Goal: Feedback & Contribution: Leave review/rating

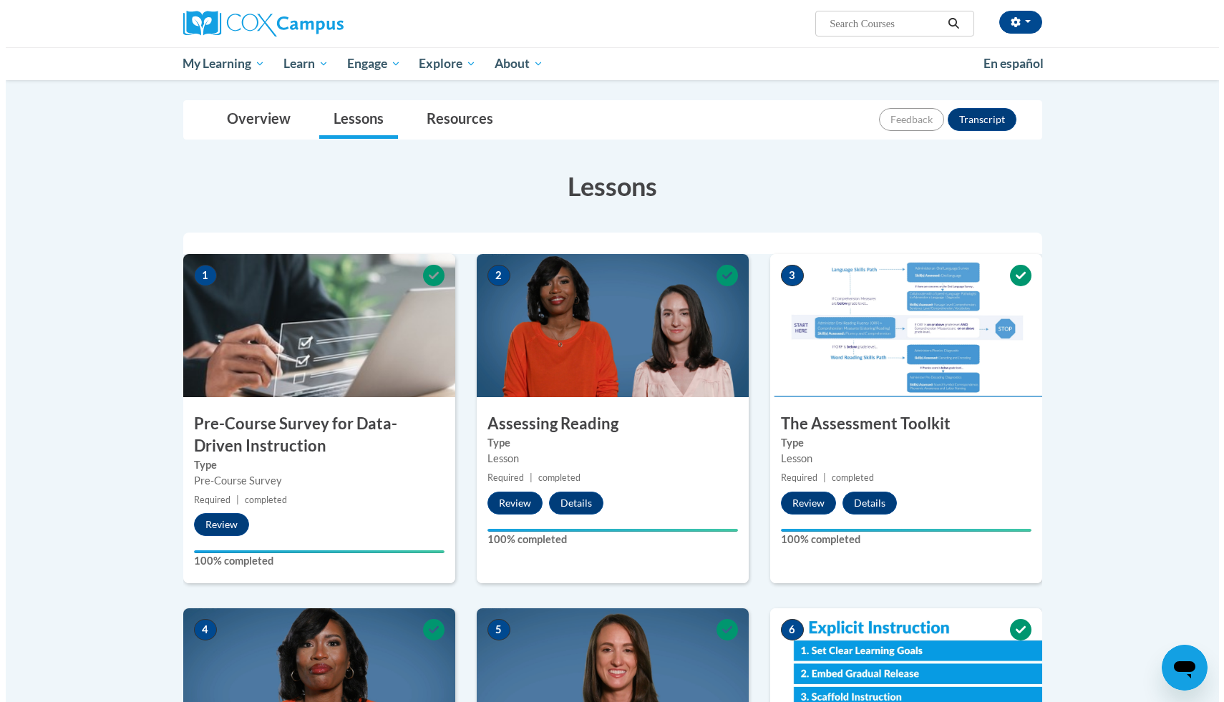
scroll to position [1097, 0]
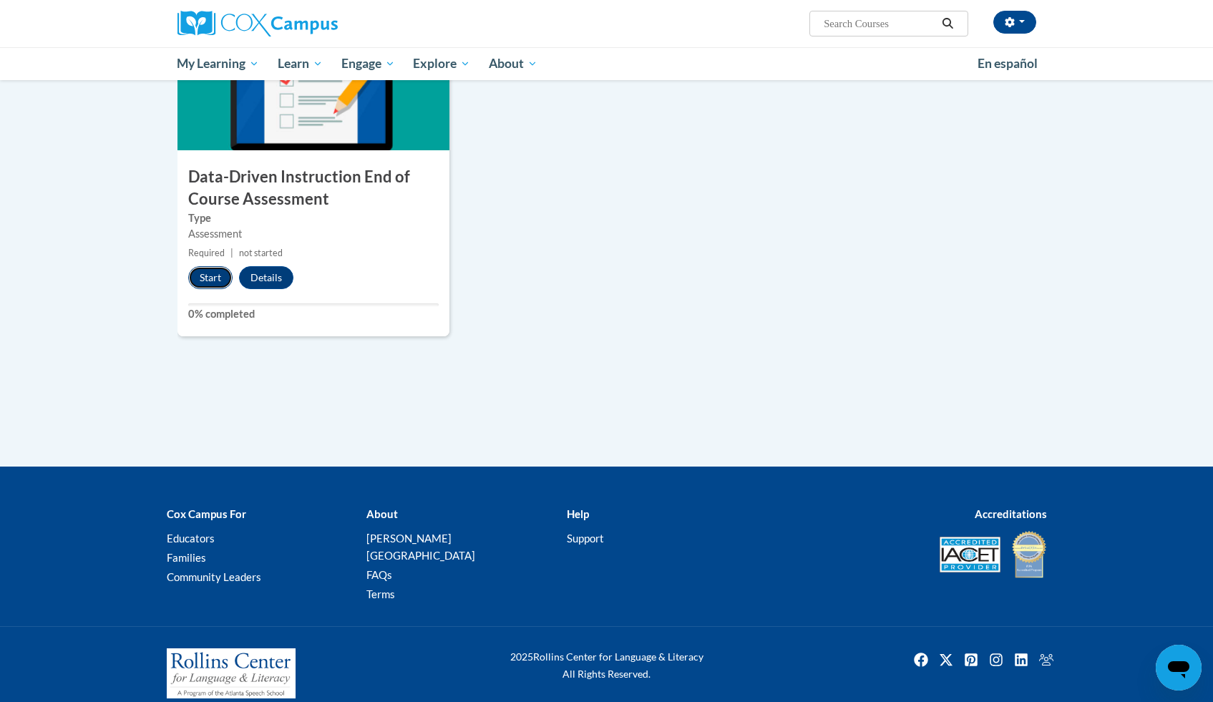
click at [201, 278] on button "Start" at bounding box center [210, 277] width 44 height 23
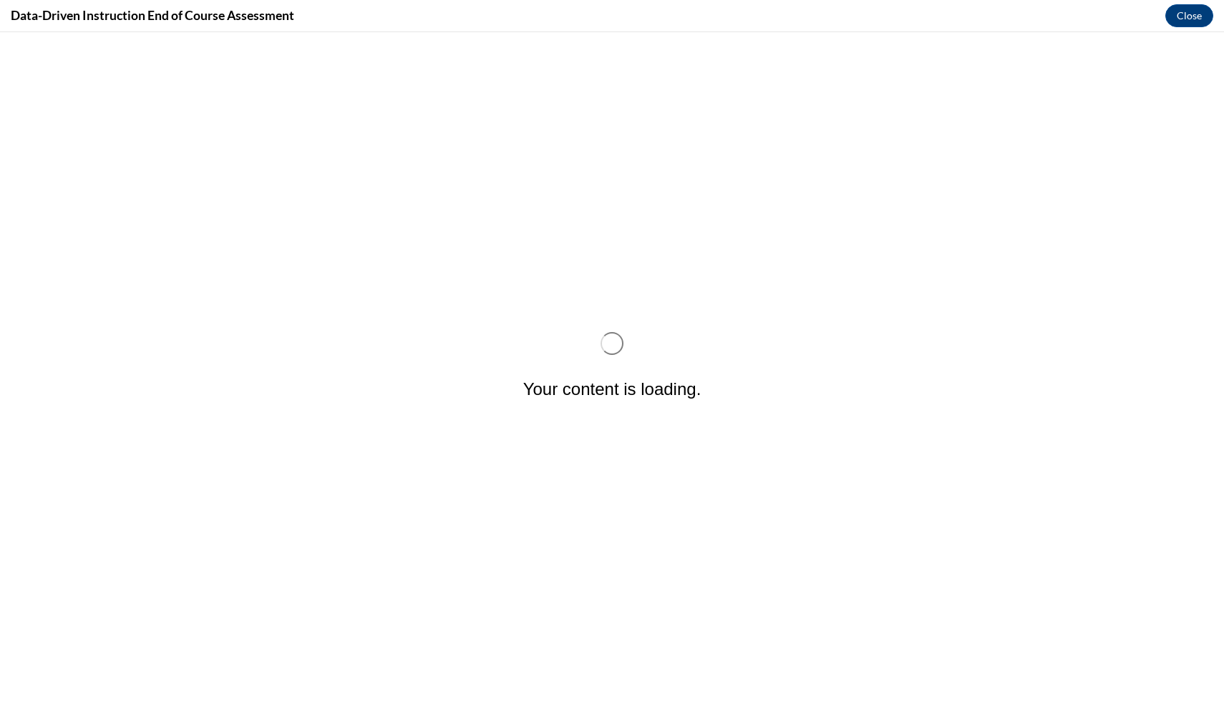
scroll to position [0, 0]
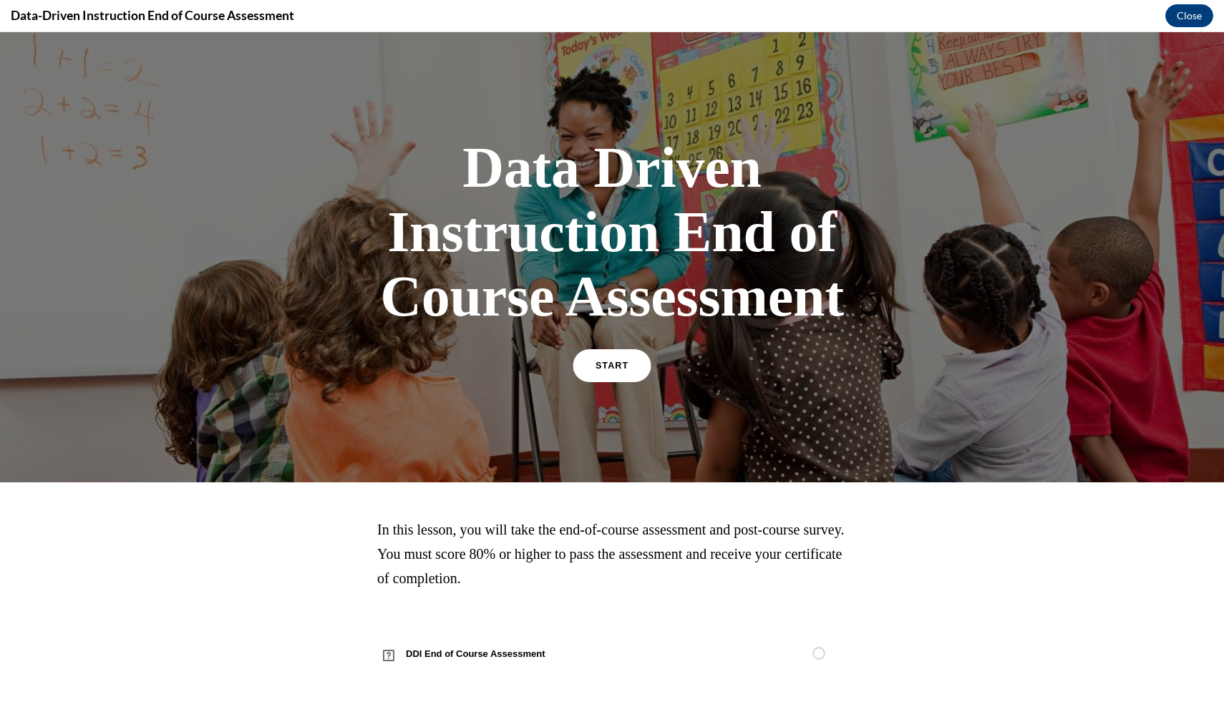
click at [630, 372] on link "START" at bounding box center [612, 365] width 78 height 33
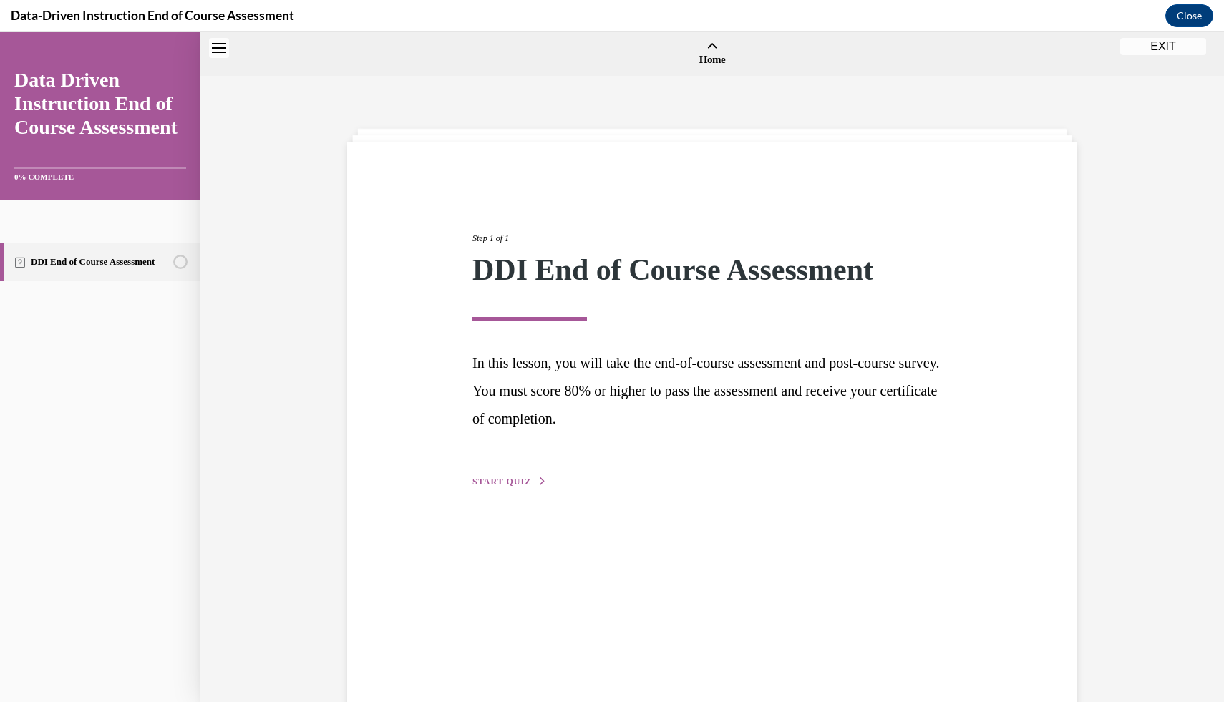
scroll to position [44, 0]
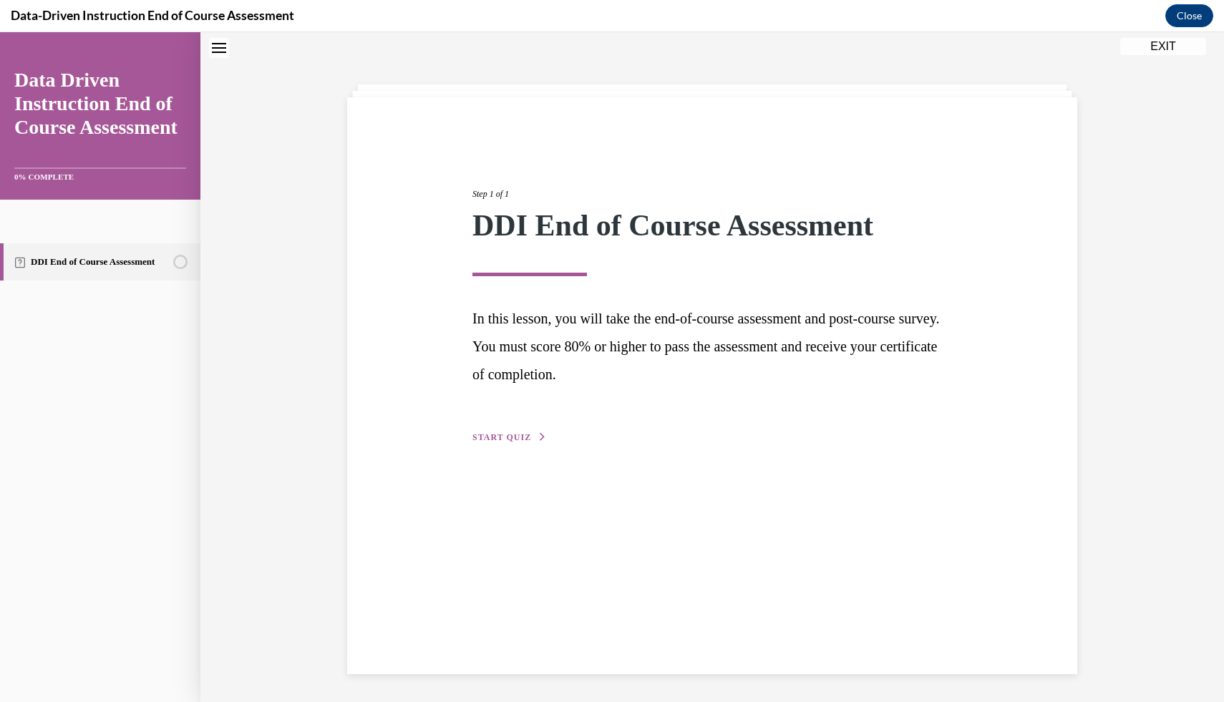
click at [491, 434] on span "START QUIZ" at bounding box center [501, 437] width 59 height 10
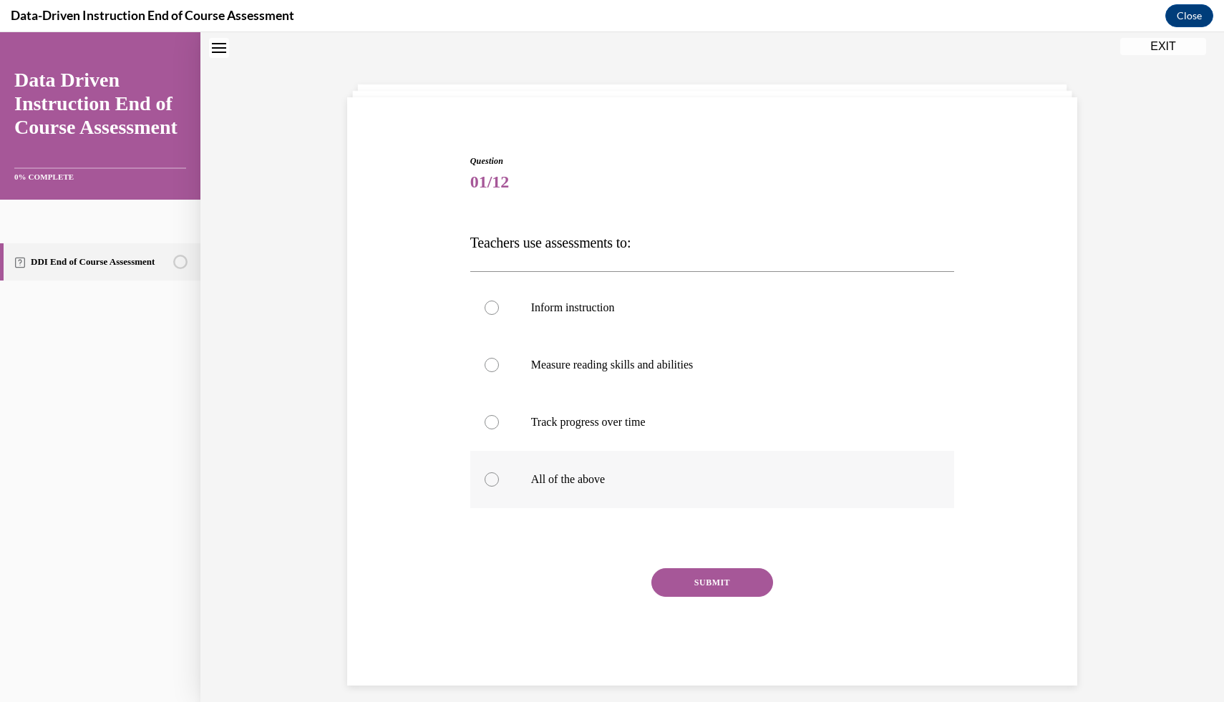
click at [578, 490] on label "All of the above" at bounding box center [712, 479] width 485 height 57
click at [499, 487] on input "All of the above" at bounding box center [492, 479] width 14 height 14
radio input "true"
click at [673, 586] on button "SUBMIT" at bounding box center [712, 582] width 122 height 29
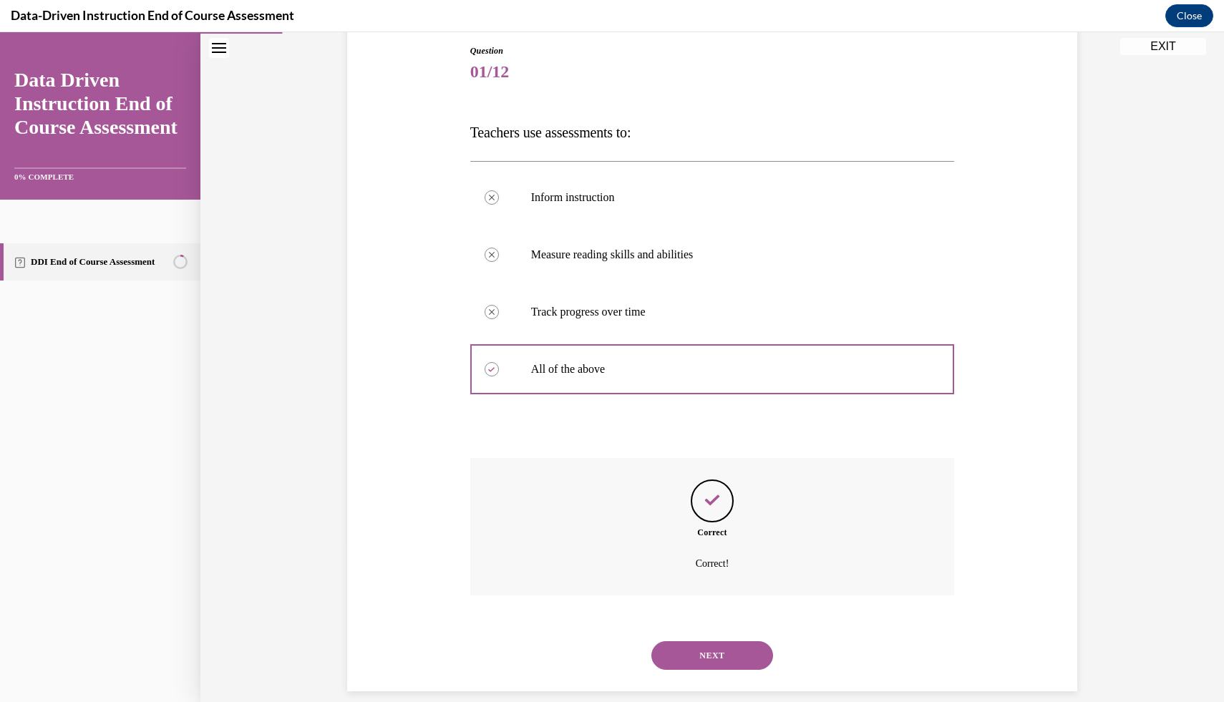
scroll to position [173, 0]
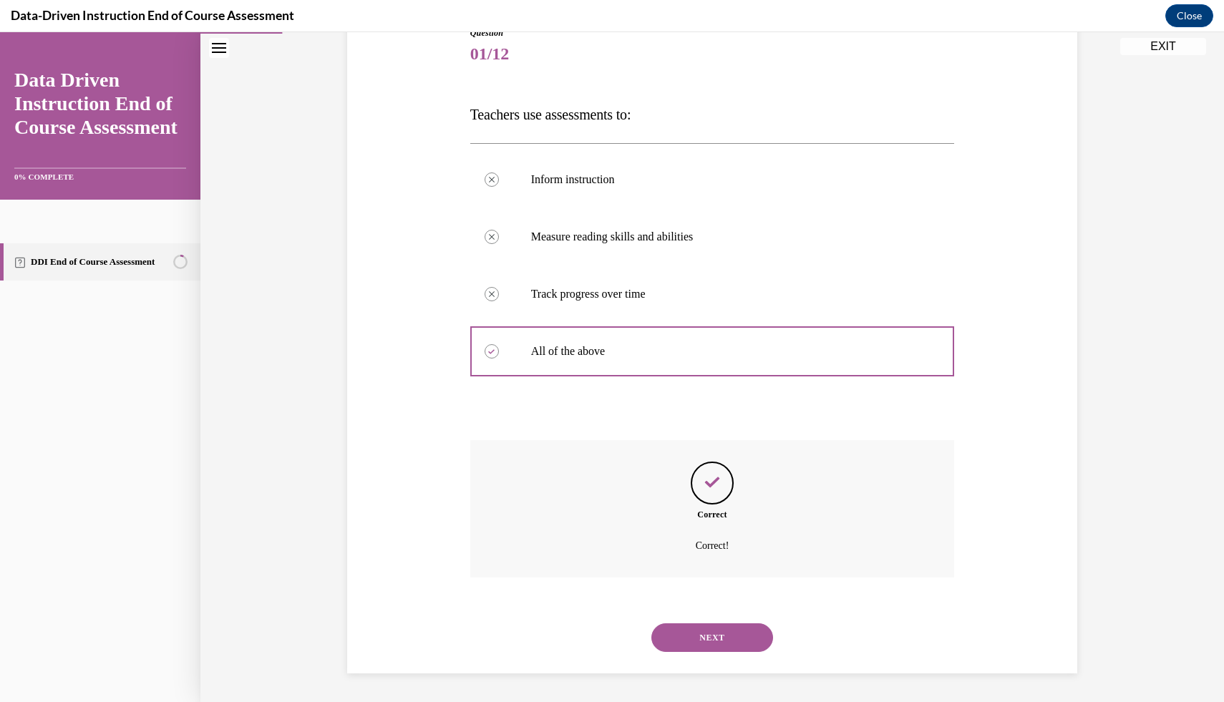
click at [687, 629] on button "NEXT" at bounding box center [712, 638] width 122 height 29
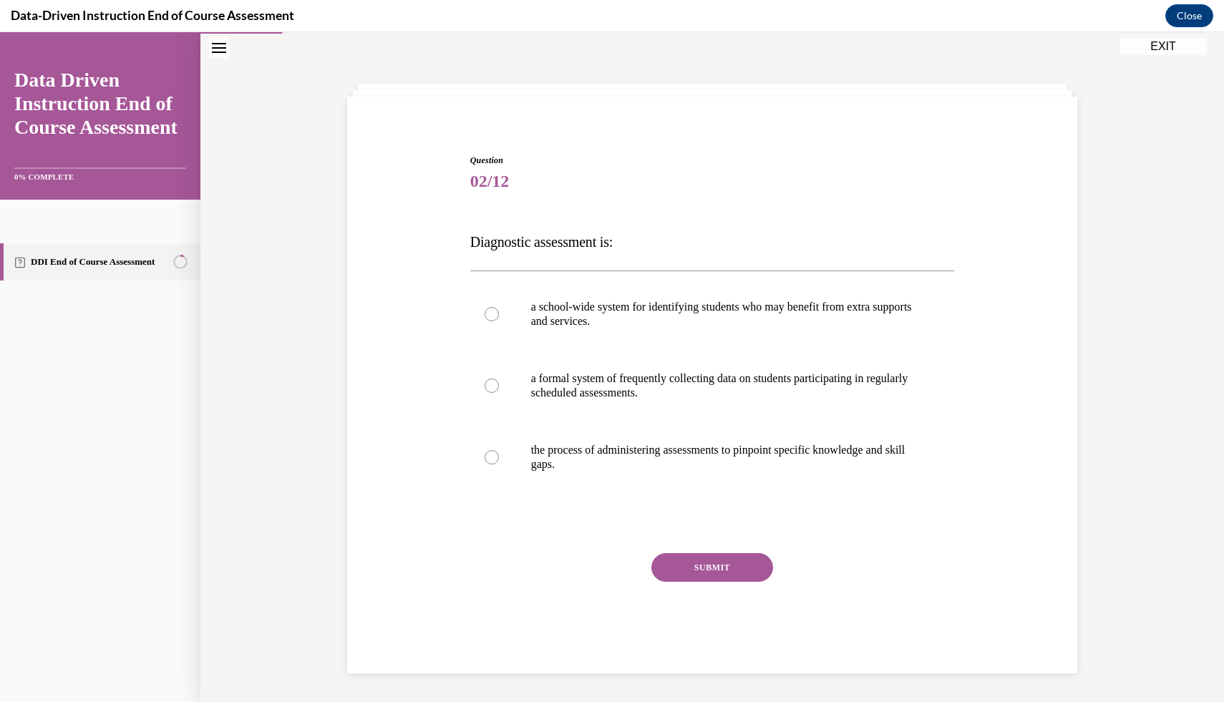
scroll to position [45, 0]
click at [580, 457] on p "the process of administering assessments to pinpoint specific knowledge and ski…" at bounding box center [725, 457] width 388 height 29
click at [499, 457] on input "the process of administering assessments to pinpoint specific knowledge and ski…" at bounding box center [492, 457] width 14 height 14
radio input "true"
click at [686, 563] on button "SUBMIT" at bounding box center [712, 567] width 122 height 29
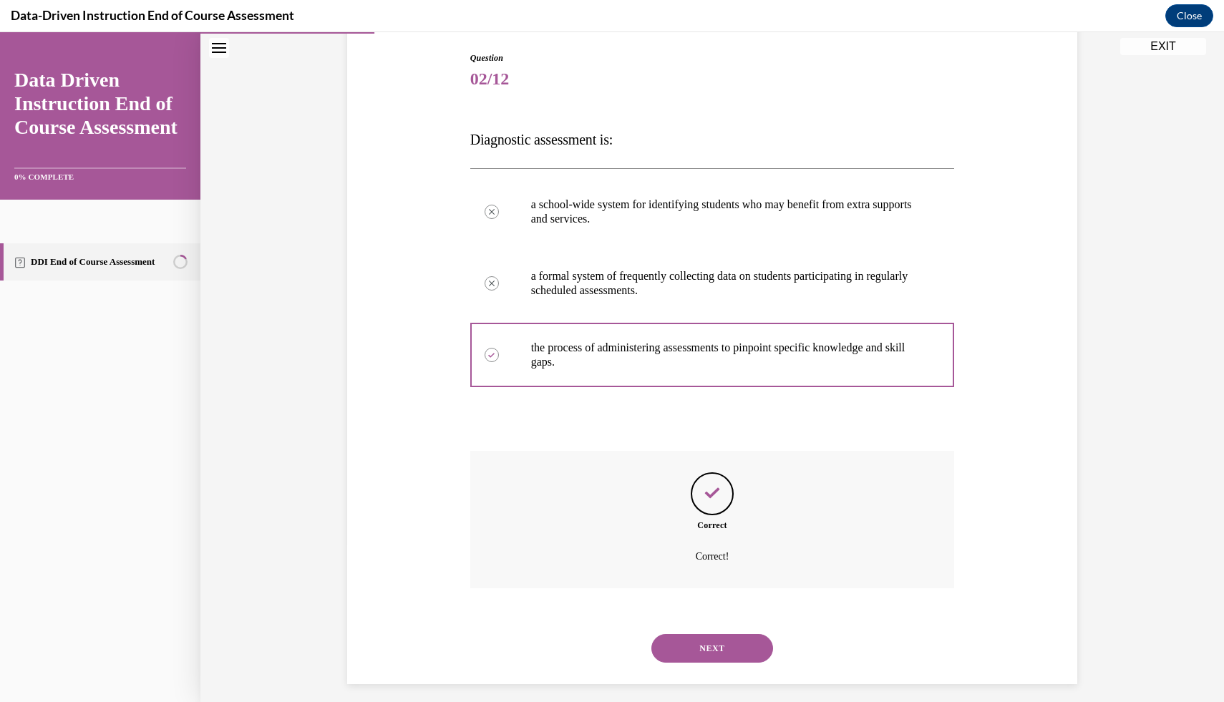
scroll to position [158, 0]
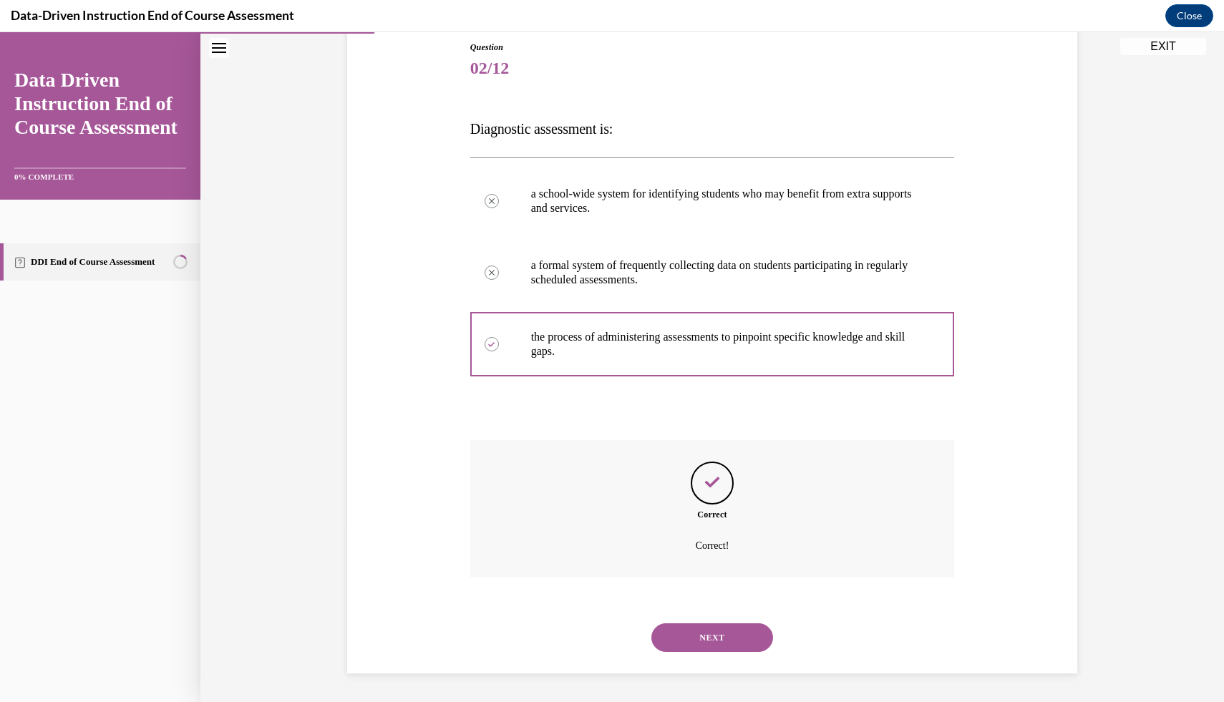
click at [737, 638] on button "NEXT" at bounding box center [712, 638] width 122 height 29
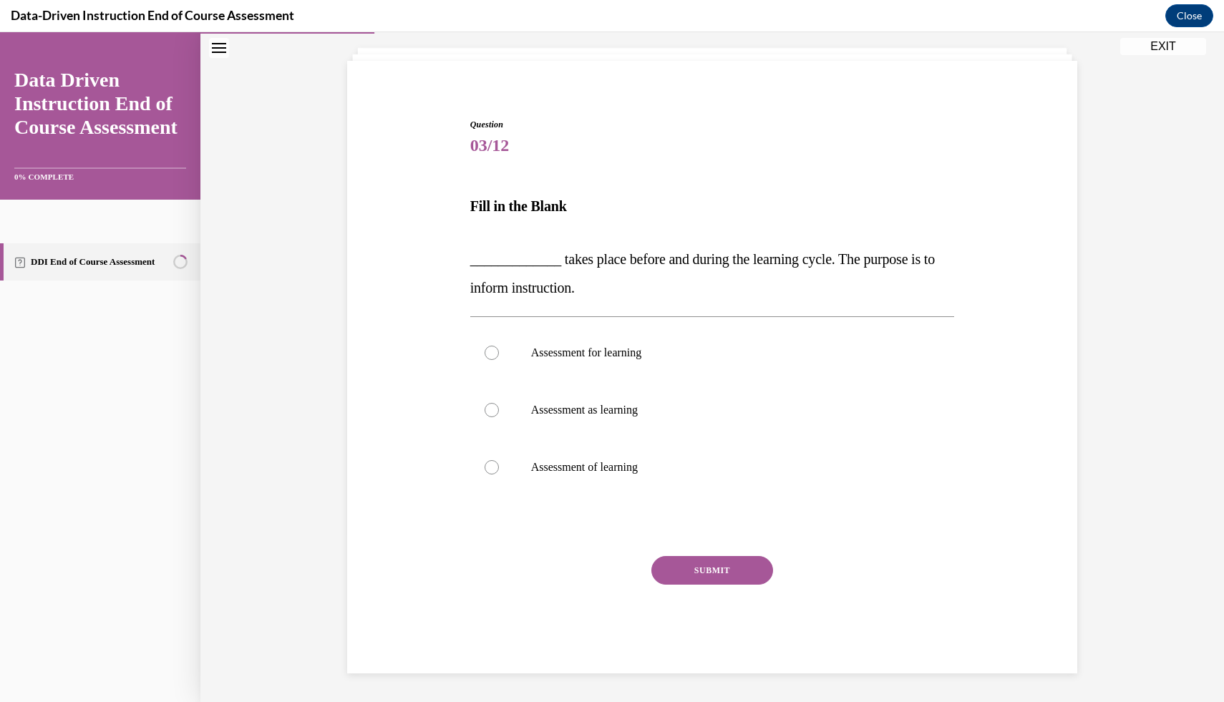
scroll to position [81, 0]
click at [634, 470] on p "Assessment of learning" at bounding box center [725, 467] width 388 height 14
click at [499, 470] on input "Assessment of learning" at bounding box center [492, 467] width 14 height 14
radio input "true"
click at [697, 570] on button "SUBMIT" at bounding box center [712, 570] width 122 height 29
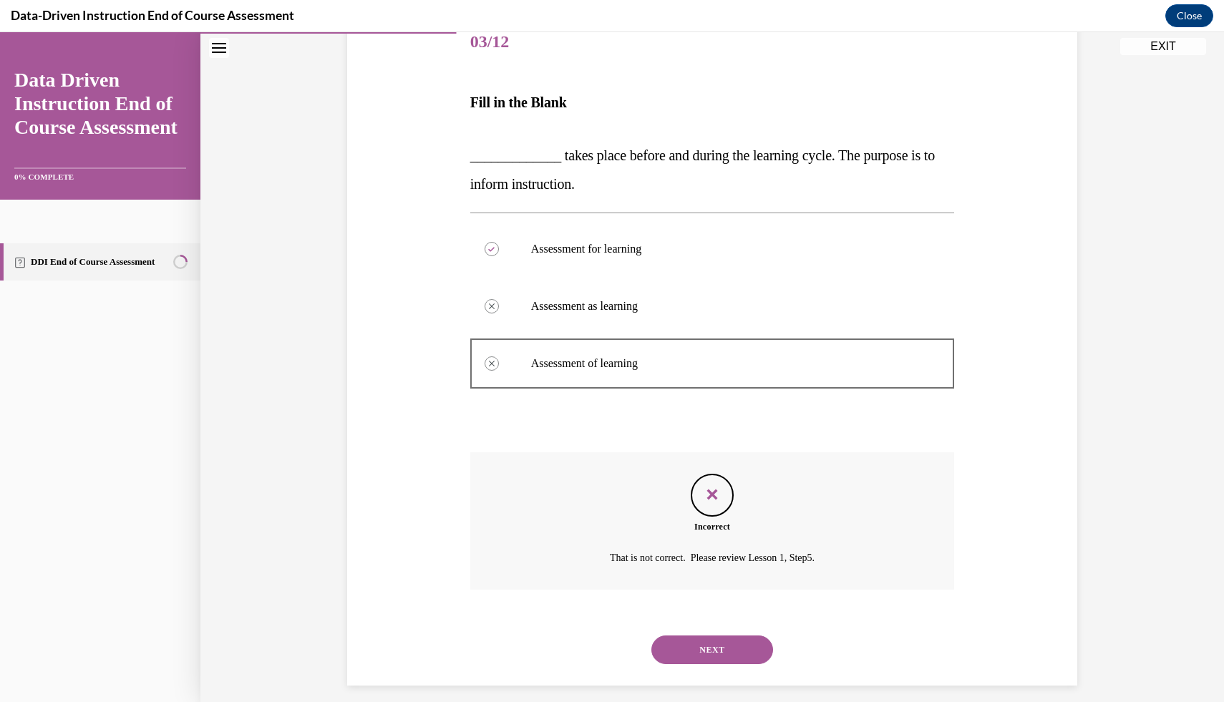
scroll to position [197, 0]
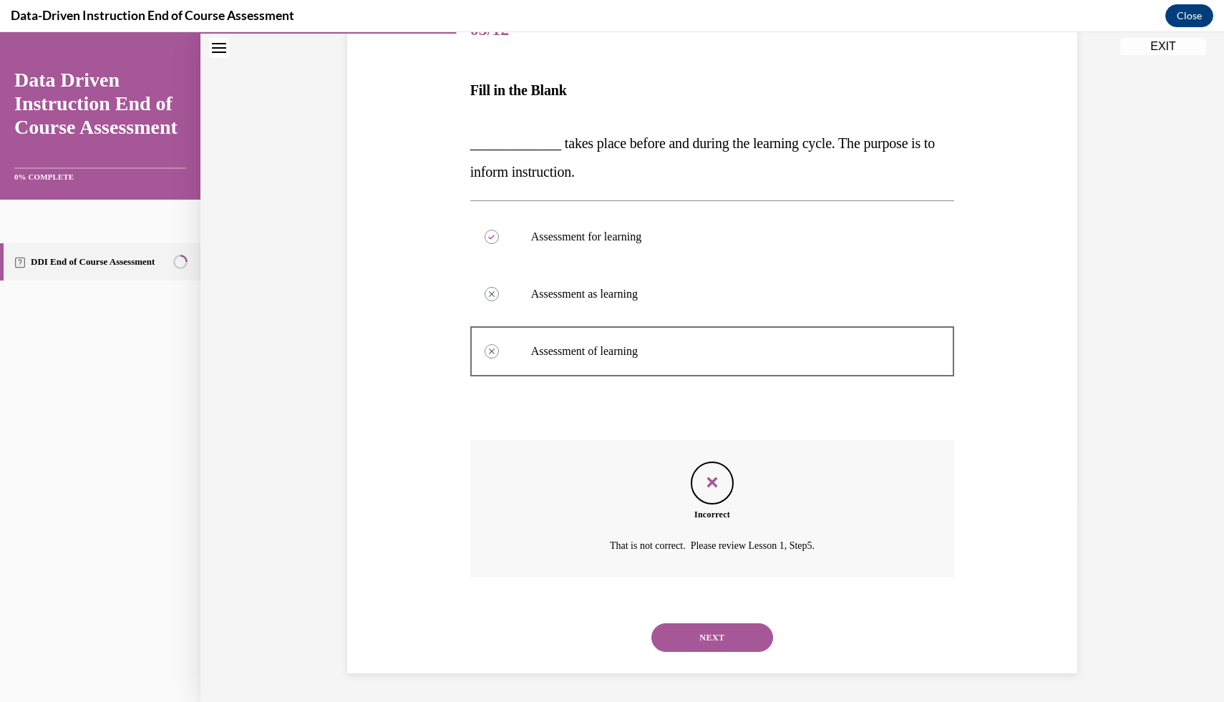
click at [722, 637] on button "NEXT" at bounding box center [712, 638] width 122 height 29
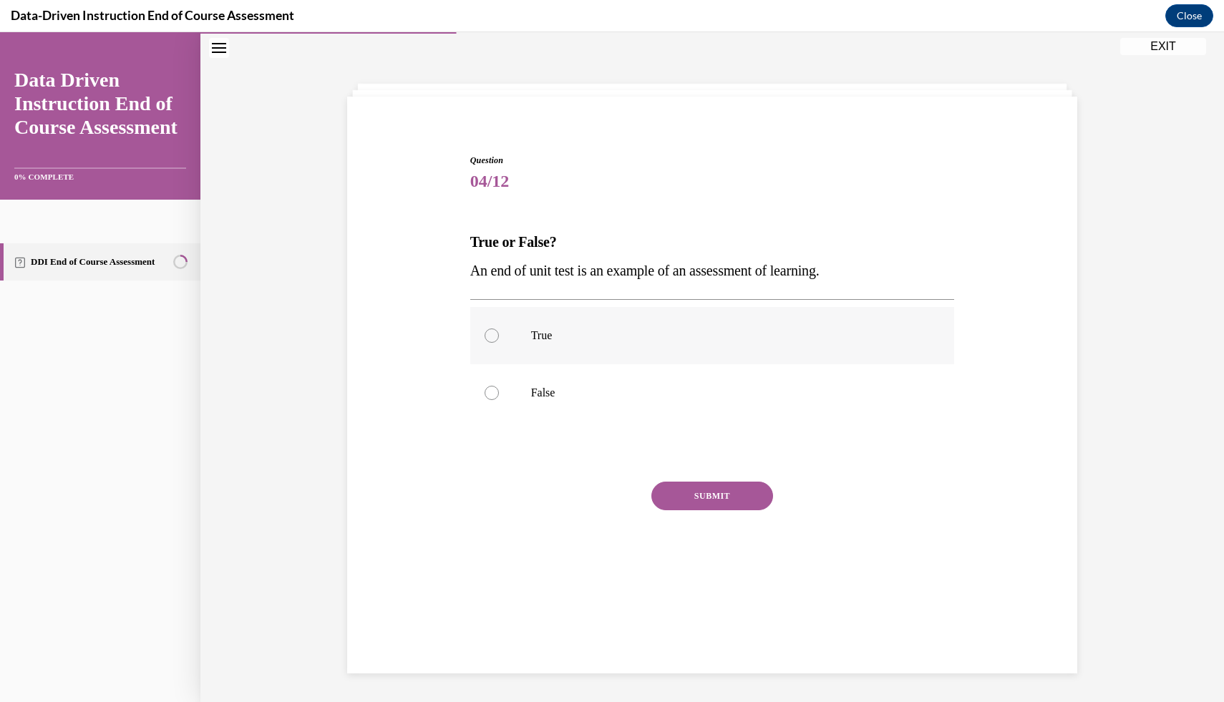
click at [613, 336] on p "True" at bounding box center [725, 336] width 388 height 14
click at [499, 336] on input "True" at bounding box center [492, 336] width 14 height 14
radio input "true"
click at [692, 497] on button "SUBMIT" at bounding box center [712, 496] width 122 height 29
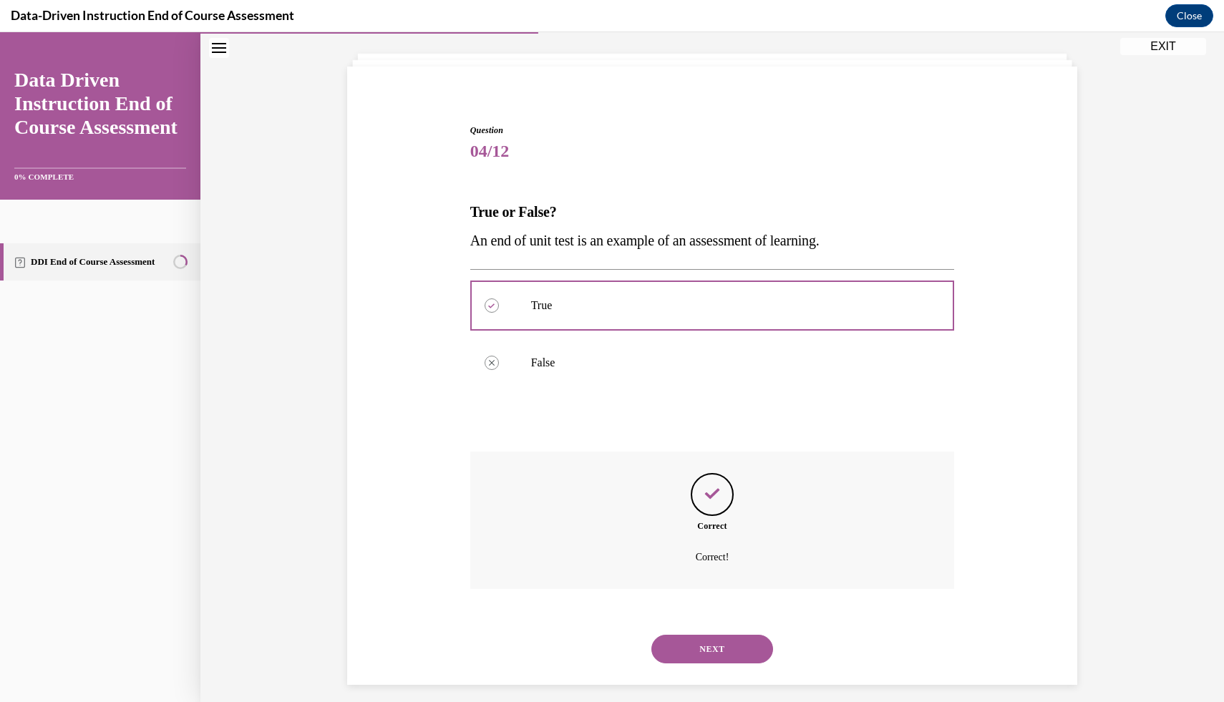
scroll to position [87, 0]
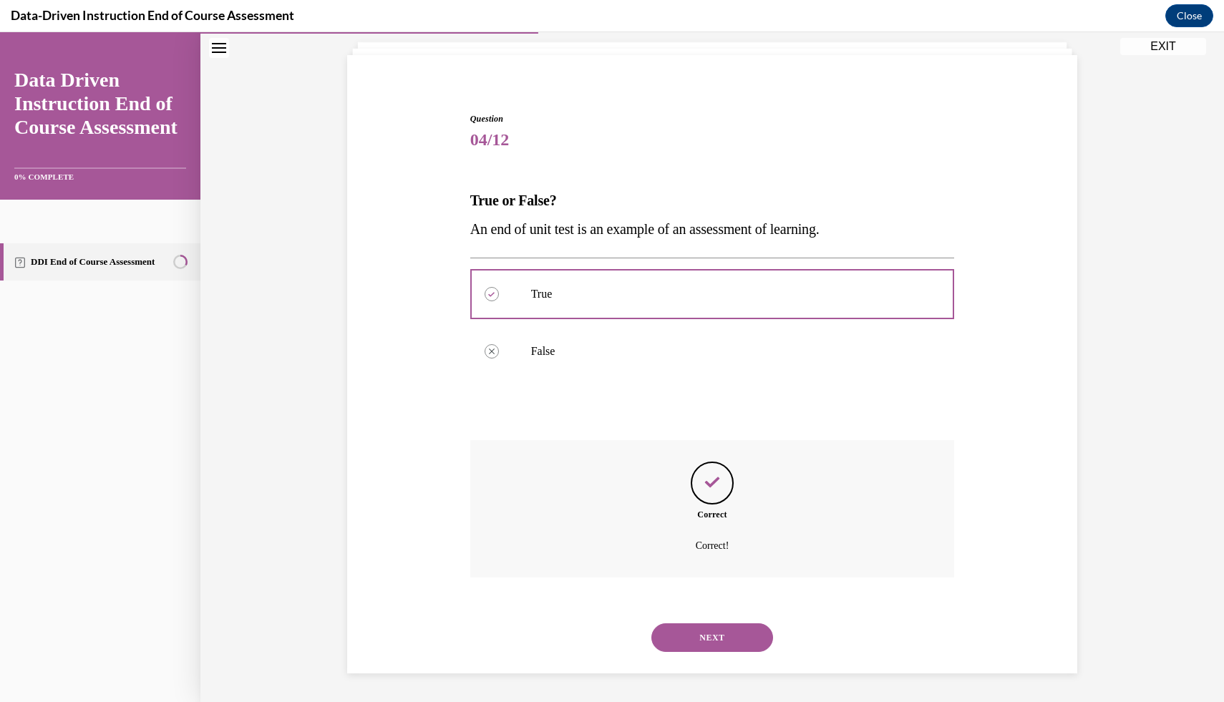
click at [736, 642] on button "NEXT" at bounding box center [712, 638] width 122 height 29
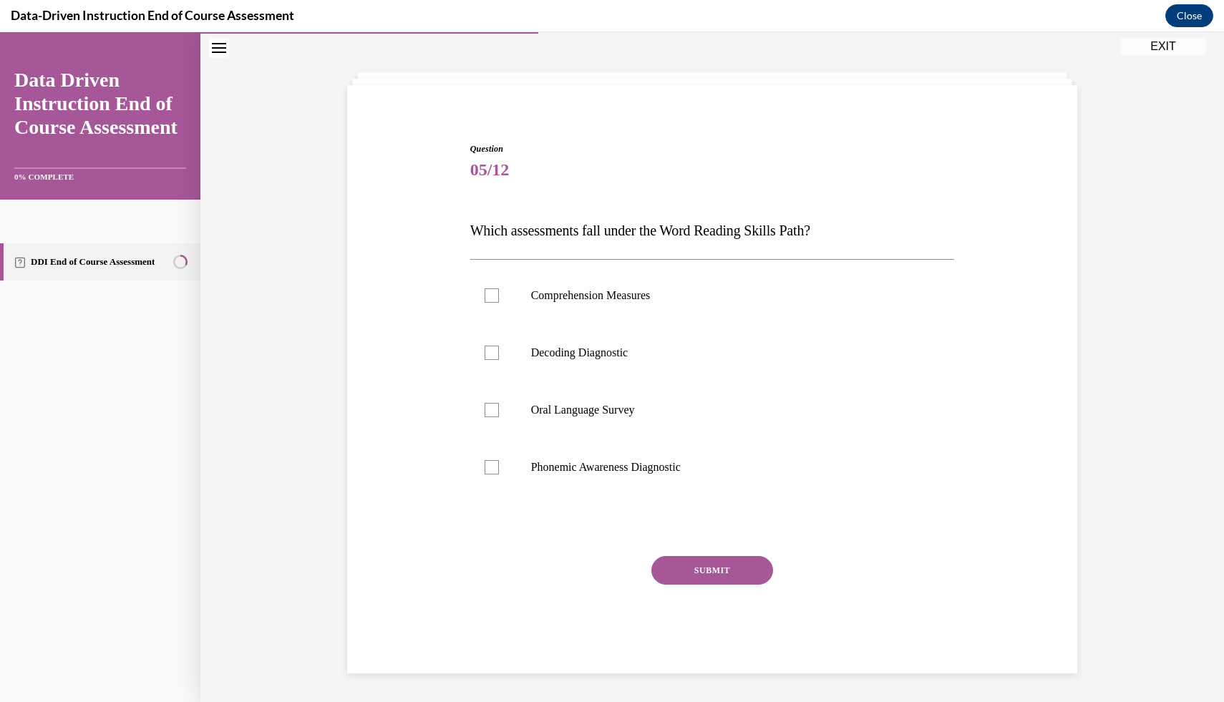
scroll to position [45, 0]
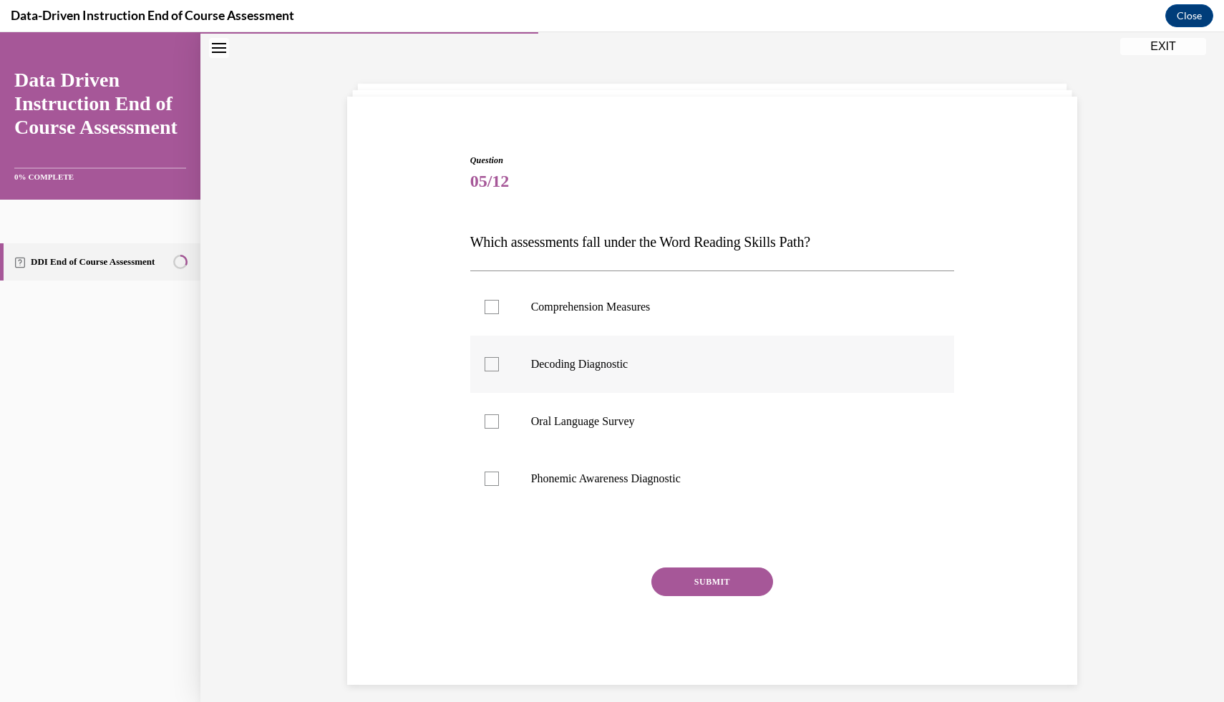
click at [611, 367] on p "Decoding Diagnostic" at bounding box center [725, 364] width 388 height 14
click at [499, 367] on input "Decoding Diagnostic" at bounding box center [492, 364] width 14 height 14
checkbox input "true"
click at [620, 475] on p "Phonemic Awareness Diagnostic" at bounding box center [725, 479] width 388 height 14
click at [499, 475] on input "Phonemic Awareness Diagnostic" at bounding box center [492, 479] width 14 height 14
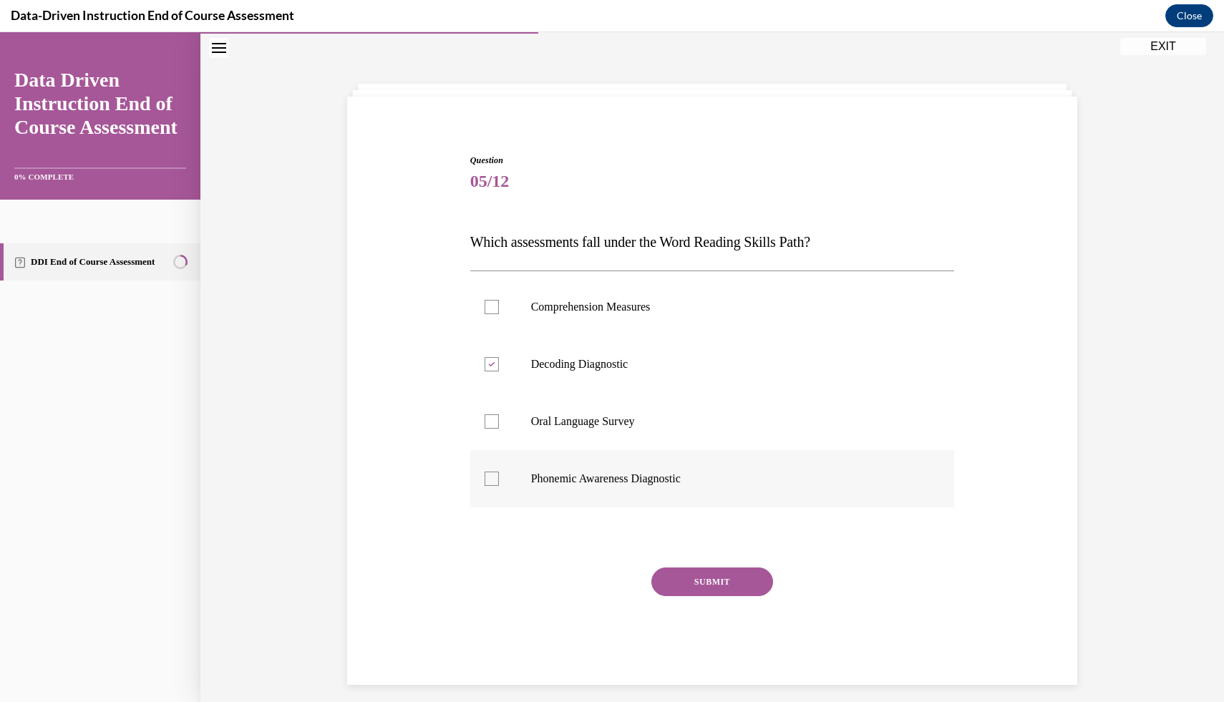
checkbox input "true"
click at [725, 579] on button "SUBMIT" at bounding box center [712, 582] width 122 height 29
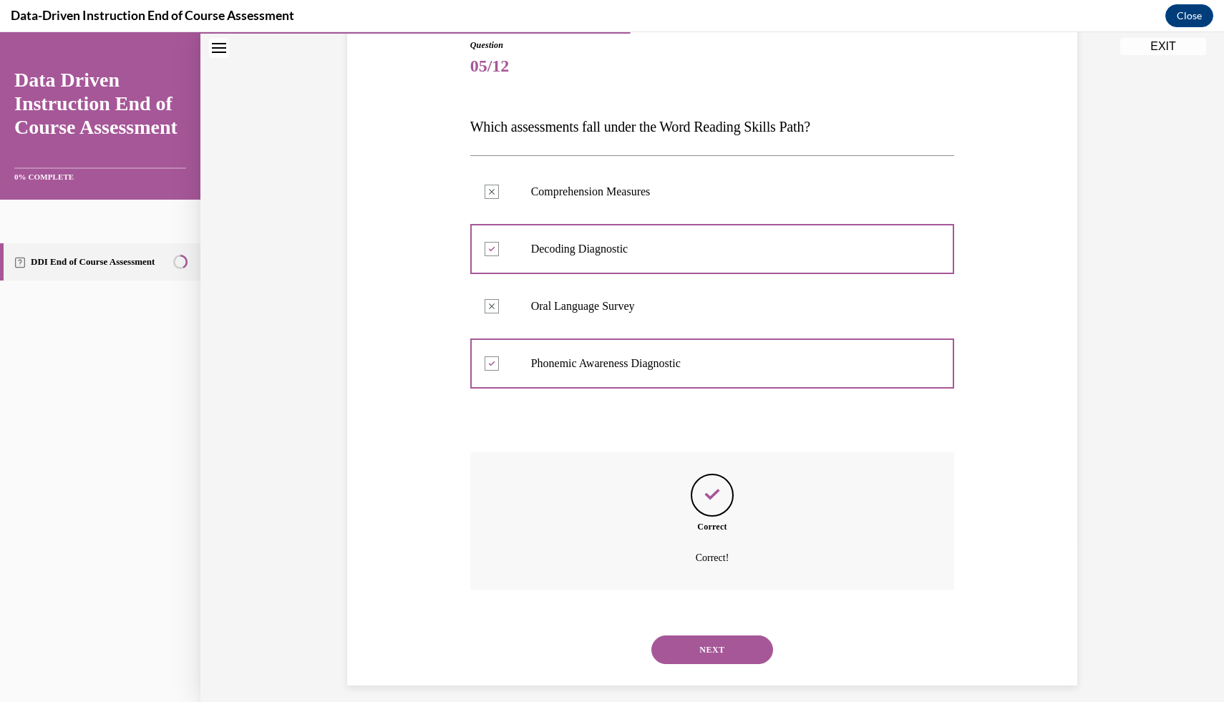
scroll to position [173, 0]
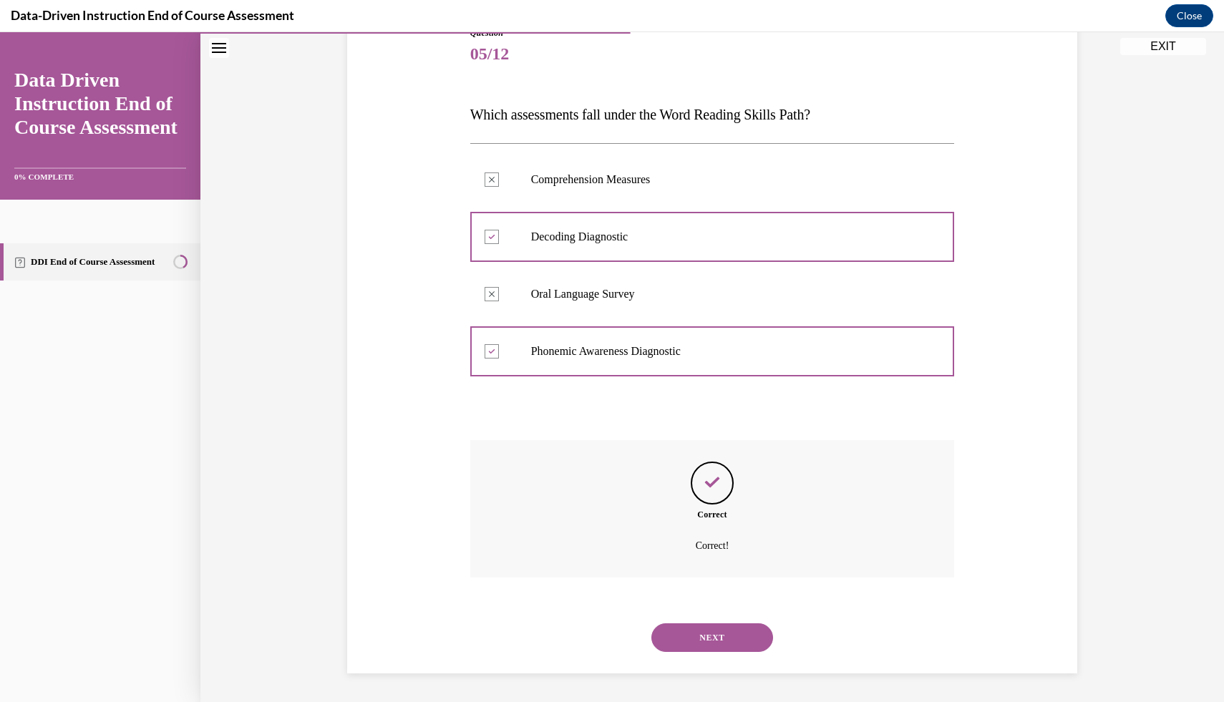
click at [718, 641] on button "NEXT" at bounding box center [712, 638] width 122 height 29
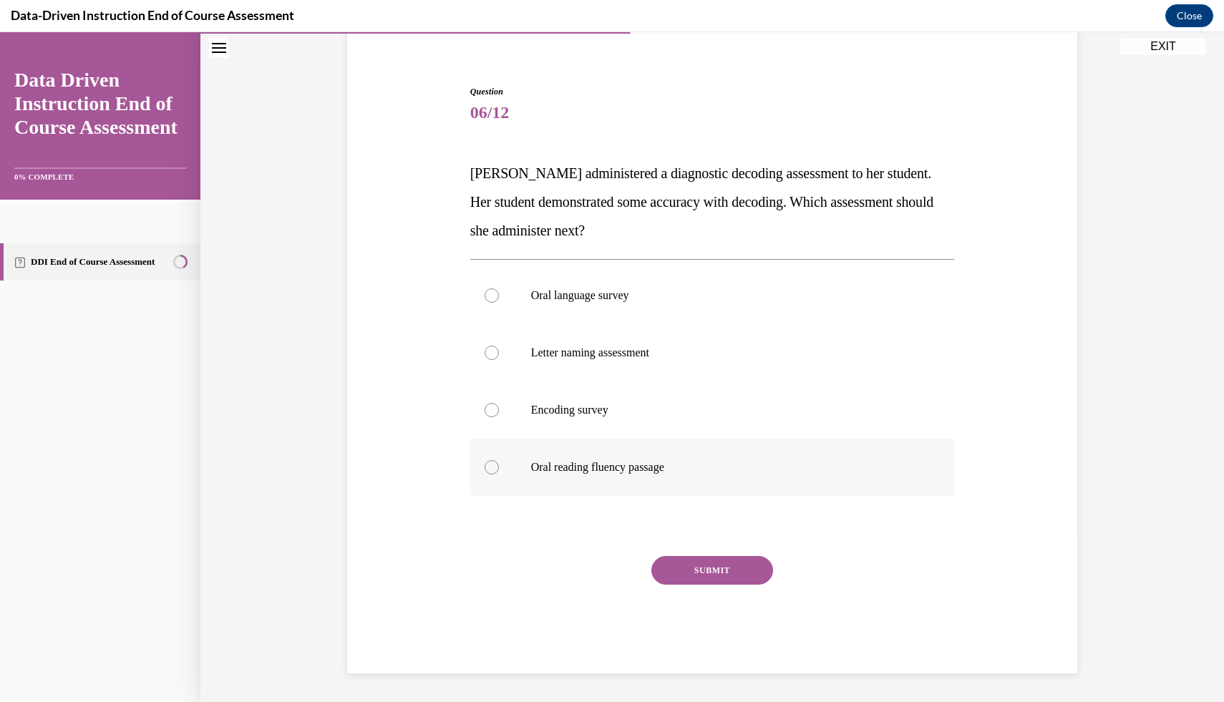
click at [669, 482] on label "Oral reading fluency passage" at bounding box center [712, 467] width 485 height 57
click at [499, 475] on input "Oral reading fluency passage" at bounding box center [492, 467] width 14 height 14
radio input "true"
click at [649, 354] on p "Letter naming assessment" at bounding box center [725, 353] width 388 height 14
click at [499, 354] on input "Letter naming assessment" at bounding box center [492, 353] width 14 height 14
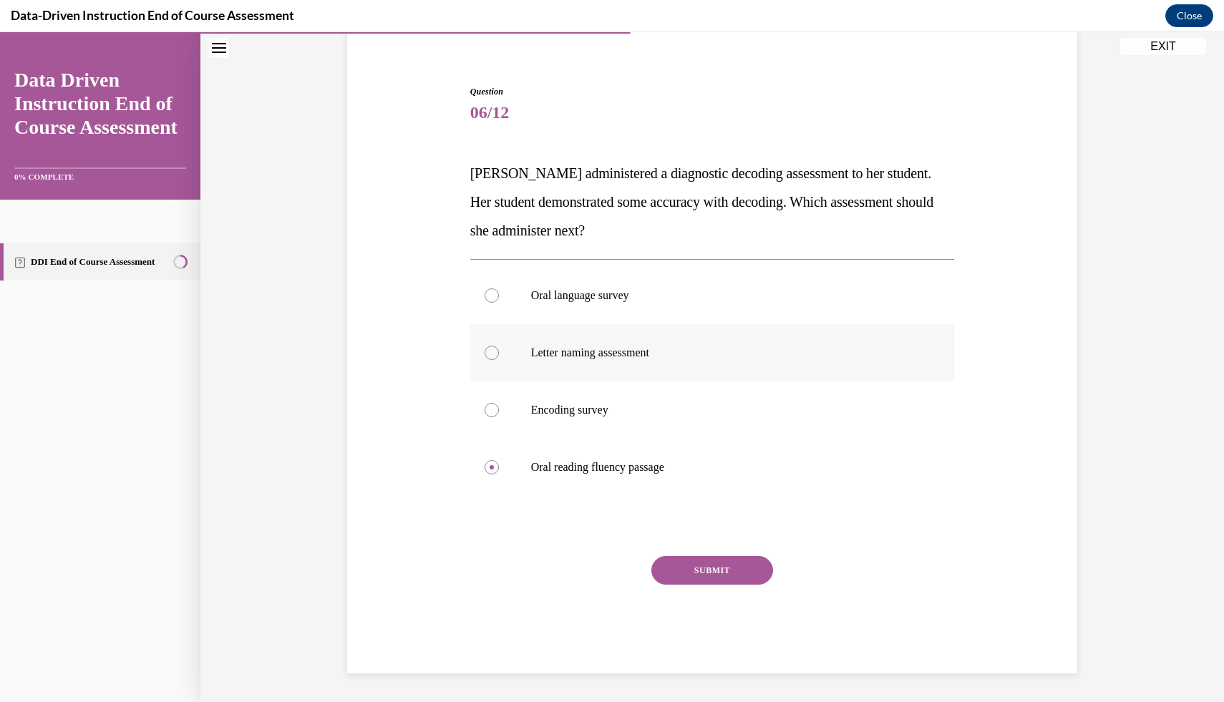
radio input "true"
click at [647, 462] on p "Oral reading fluency passage" at bounding box center [725, 467] width 388 height 14
click at [499, 462] on input "Oral reading fluency passage" at bounding box center [492, 467] width 14 height 14
radio input "true"
click at [725, 567] on button "SUBMIT" at bounding box center [712, 570] width 122 height 29
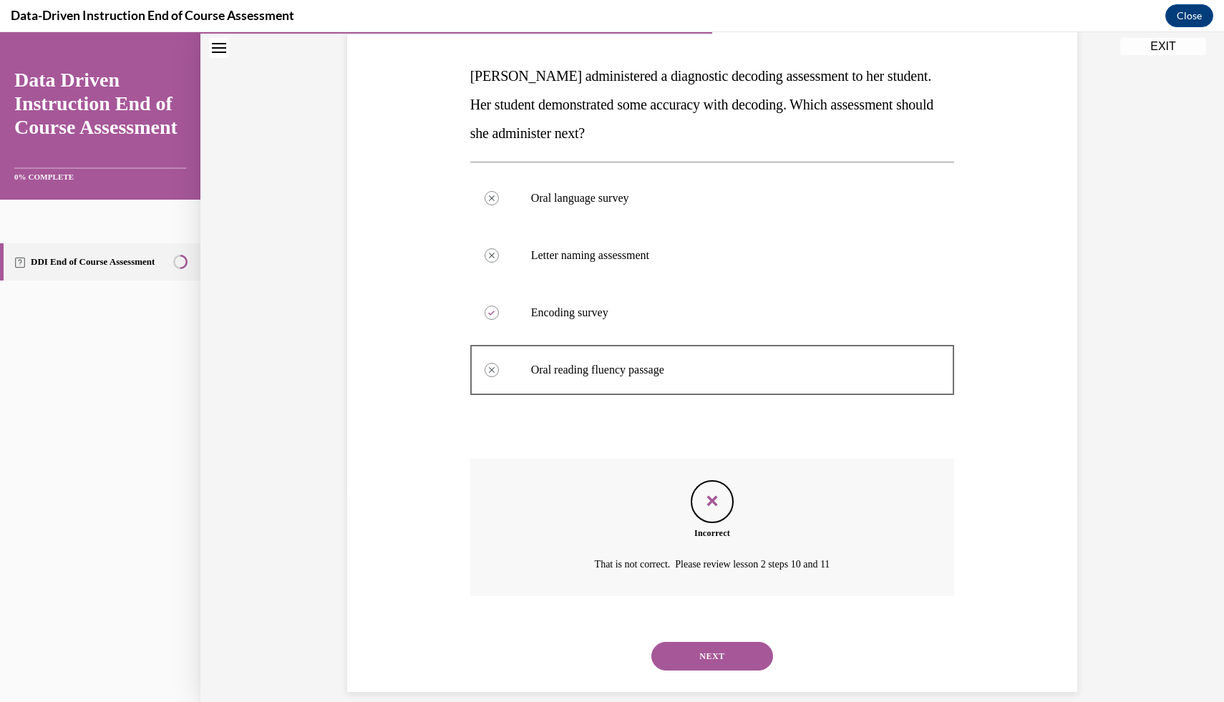
scroll to position [230, 0]
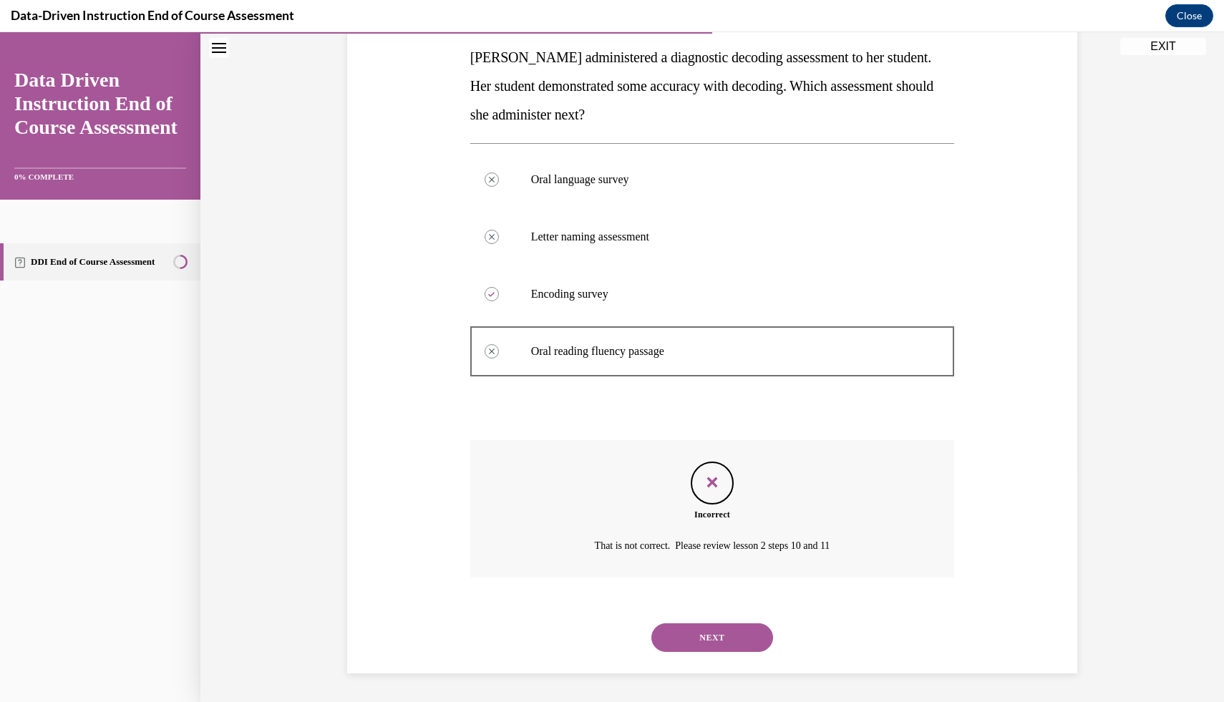
click at [732, 633] on button "NEXT" at bounding box center [712, 638] width 122 height 29
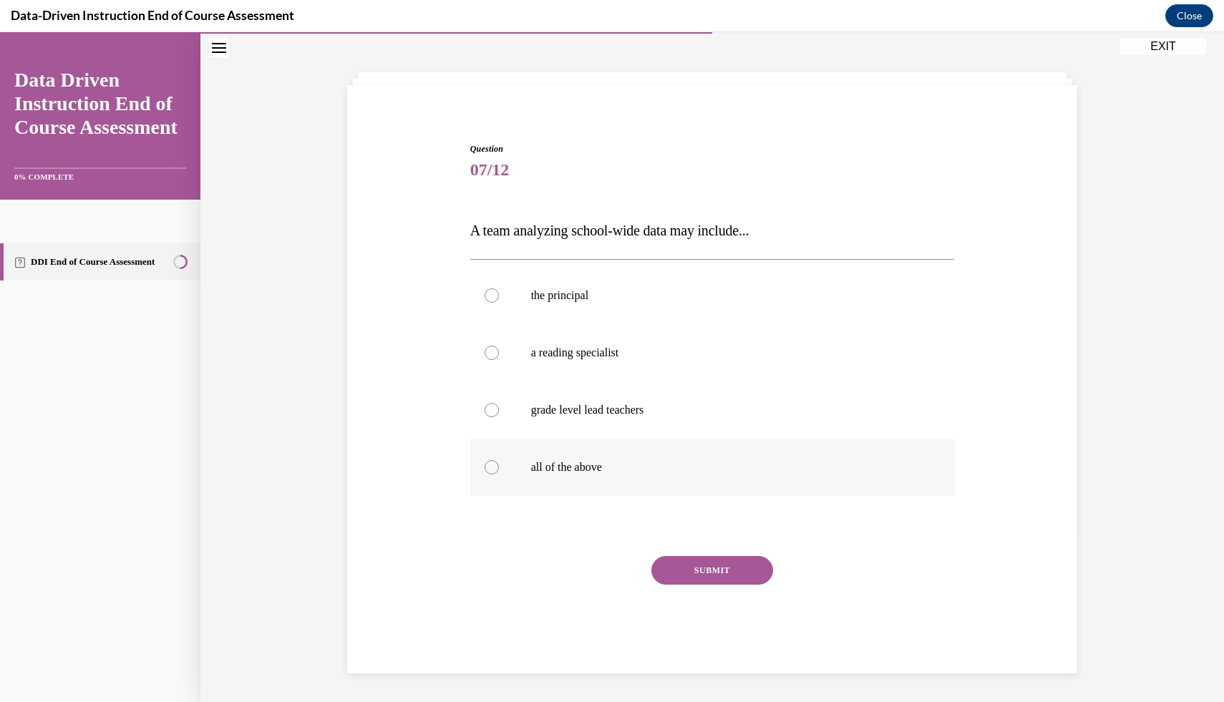
click at [702, 482] on label "all of the above" at bounding box center [712, 467] width 485 height 57
click at [499, 475] on input "all of the above" at bounding box center [492, 467] width 14 height 14
radio input "true"
click at [727, 576] on button "SUBMIT" at bounding box center [712, 570] width 122 height 29
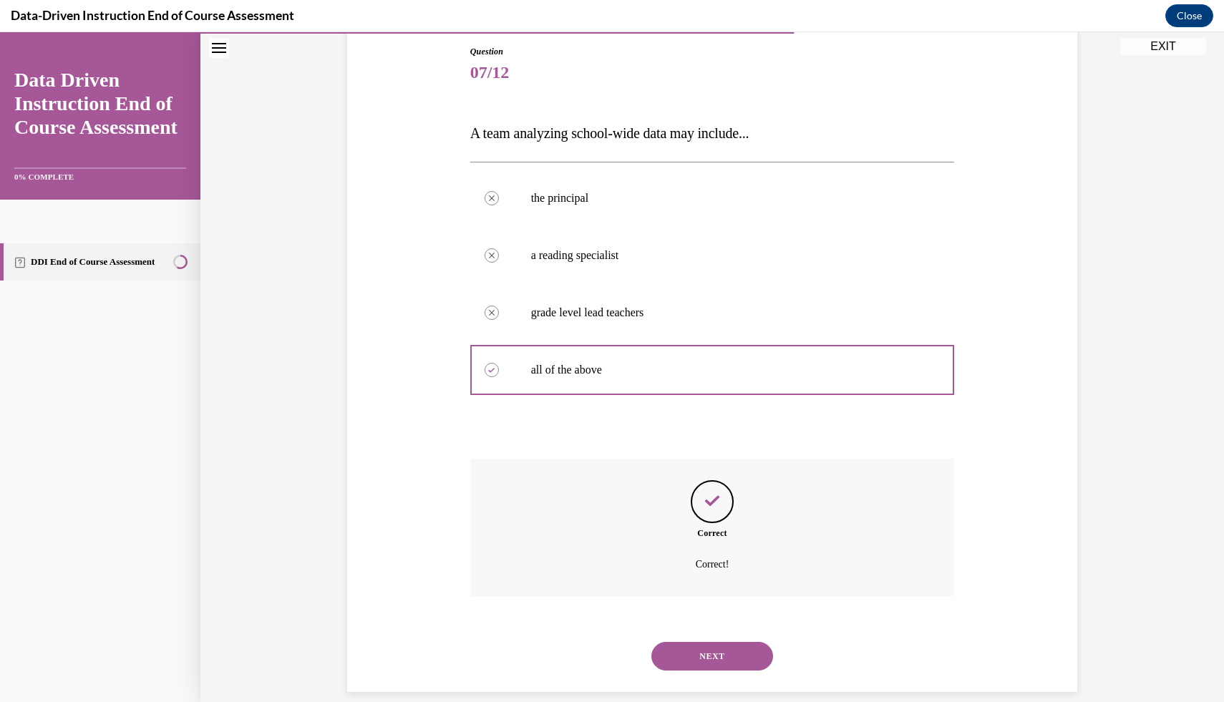
scroll to position [173, 0]
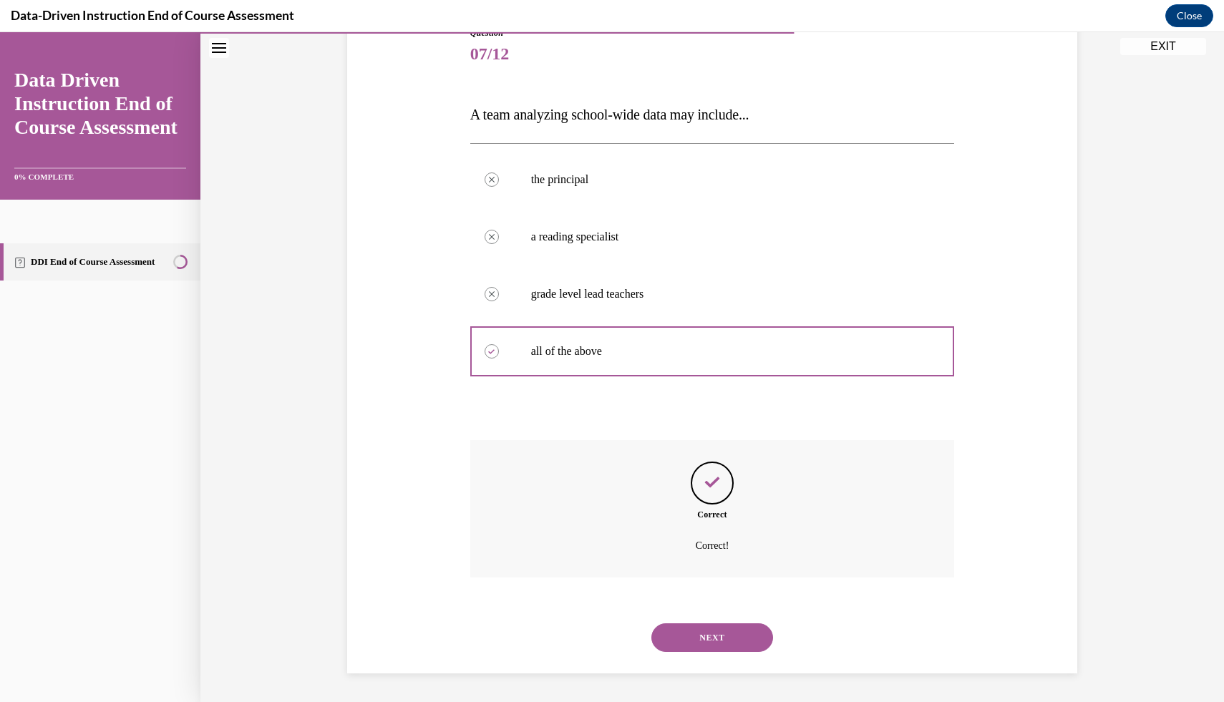
click at [734, 634] on button "NEXT" at bounding box center [712, 638] width 122 height 29
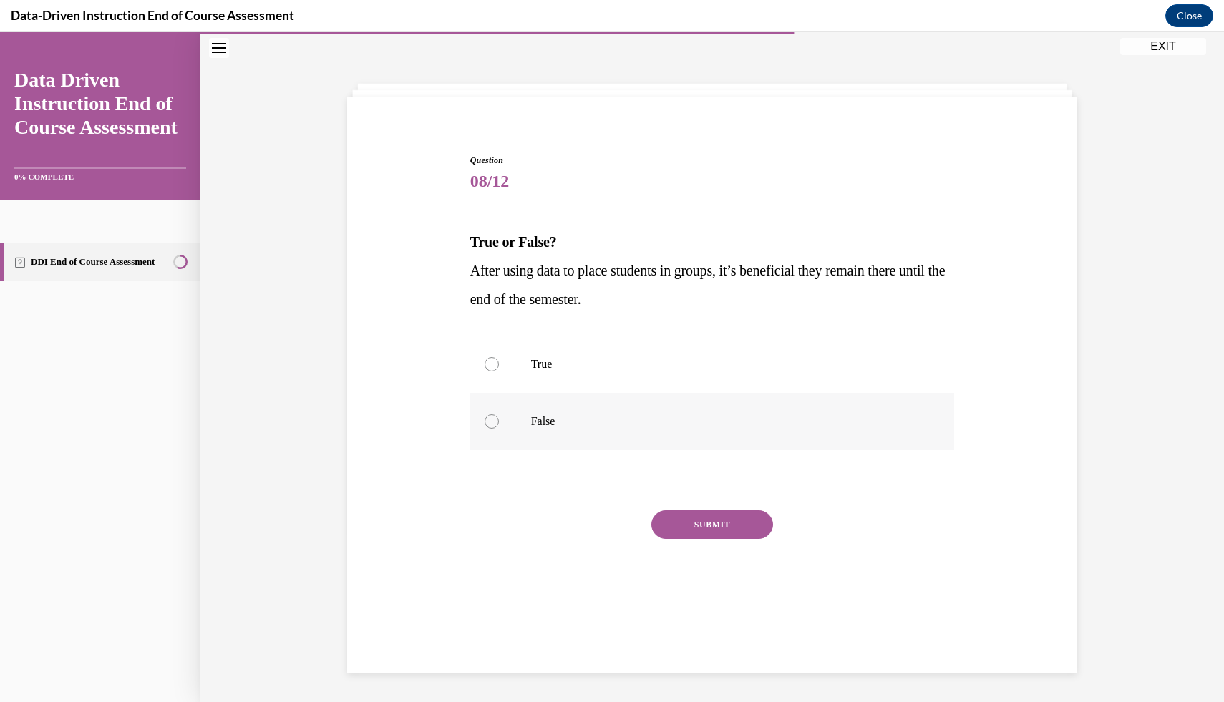
click at [586, 439] on label "False" at bounding box center [712, 421] width 485 height 57
click at [499, 429] on input "False" at bounding box center [492, 421] width 14 height 14
radio input "true"
click at [684, 521] on button "SUBMIT" at bounding box center [712, 524] width 122 height 29
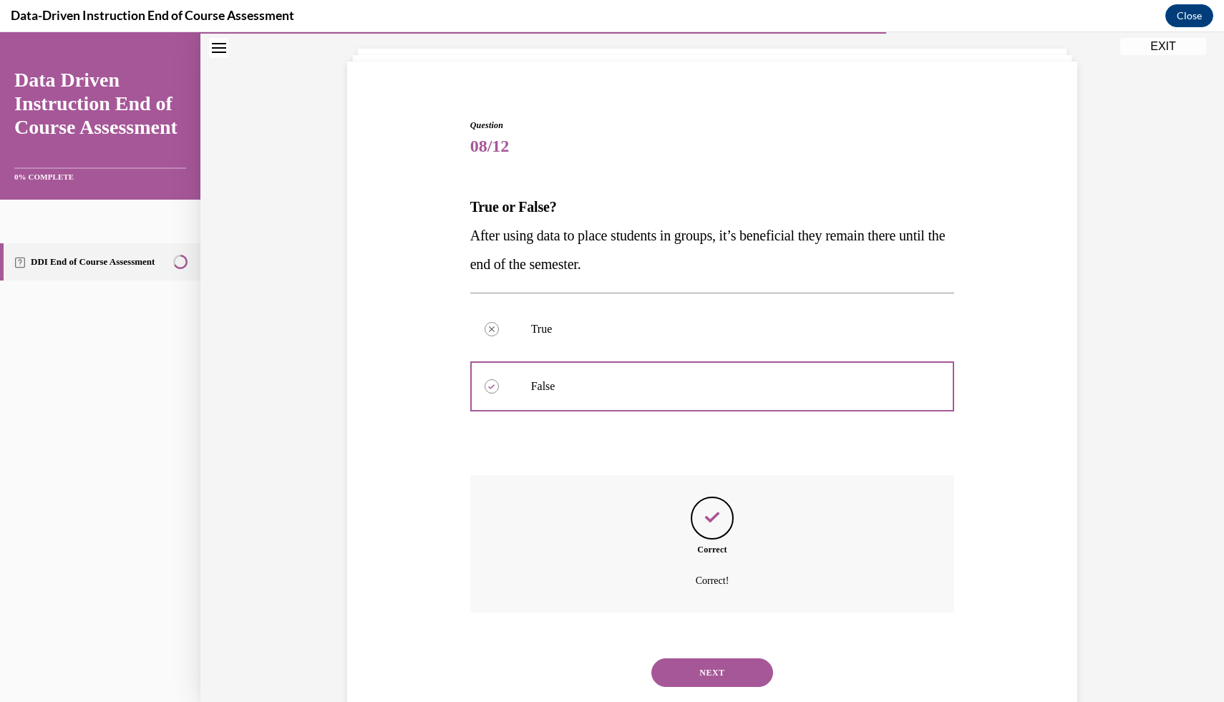
scroll to position [115, 0]
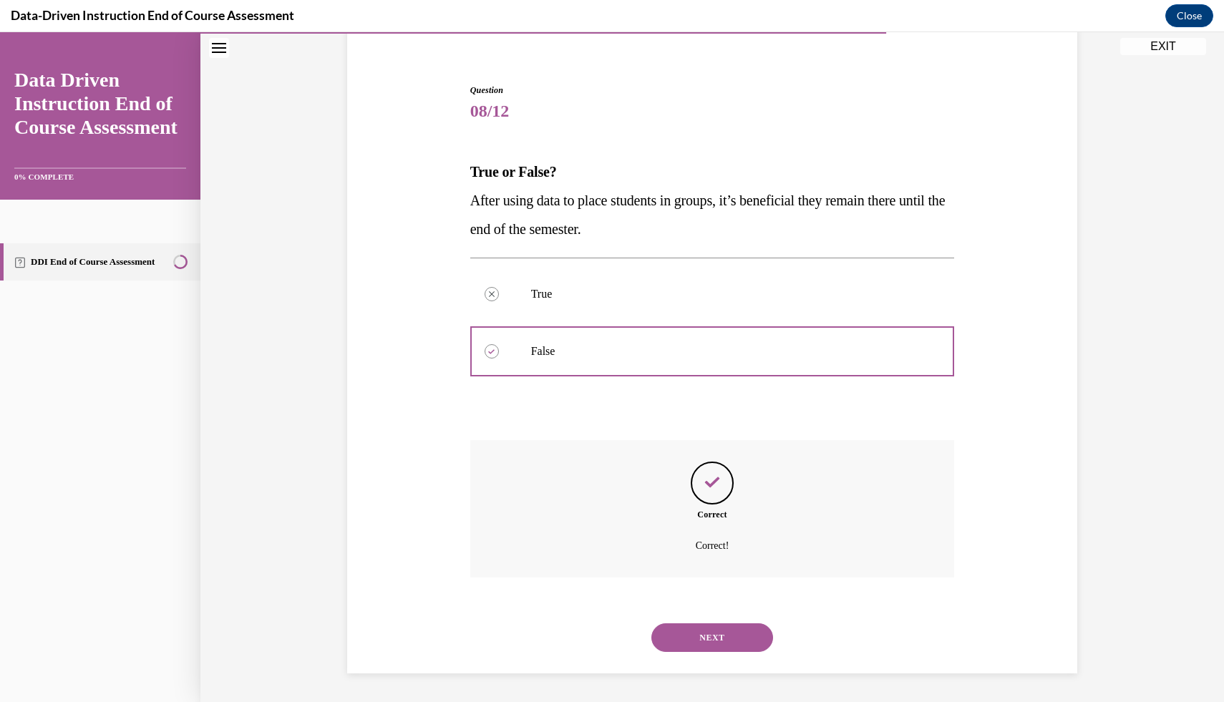
click at [718, 647] on button "NEXT" at bounding box center [712, 638] width 122 height 29
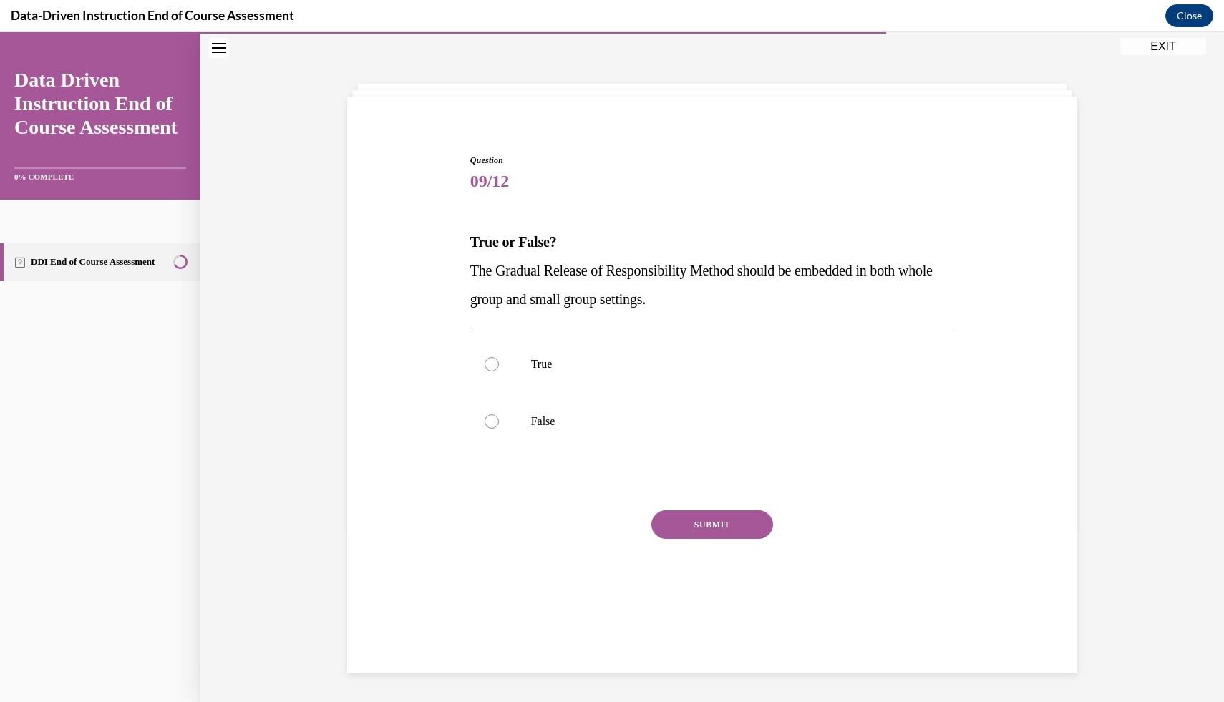
scroll to position [45, 0]
click at [544, 360] on p "True" at bounding box center [725, 364] width 388 height 14
click at [499, 360] on input "True" at bounding box center [492, 364] width 14 height 14
radio input "true"
click at [677, 526] on button "SUBMIT" at bounding box center [712, 524] width 122 height 29
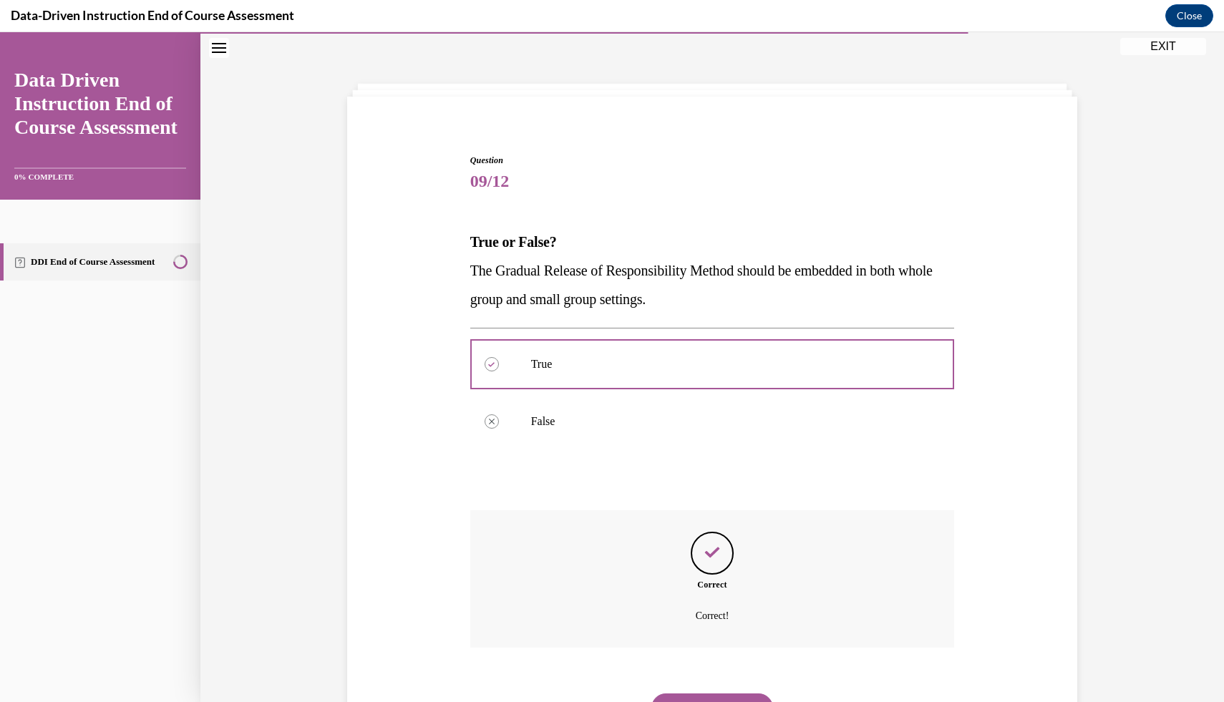
scroll to position [115, 0]
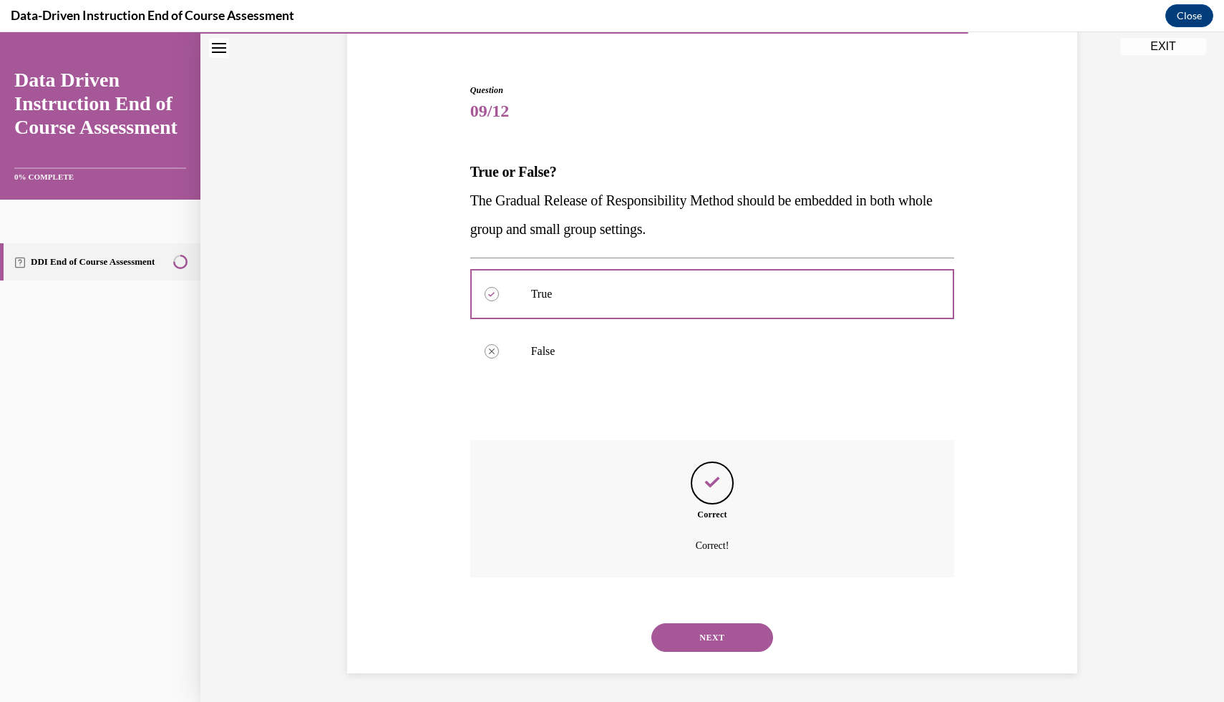
click at [697, 630] on button "NEXT" at bounding box center [712, 638] width 122 height 29
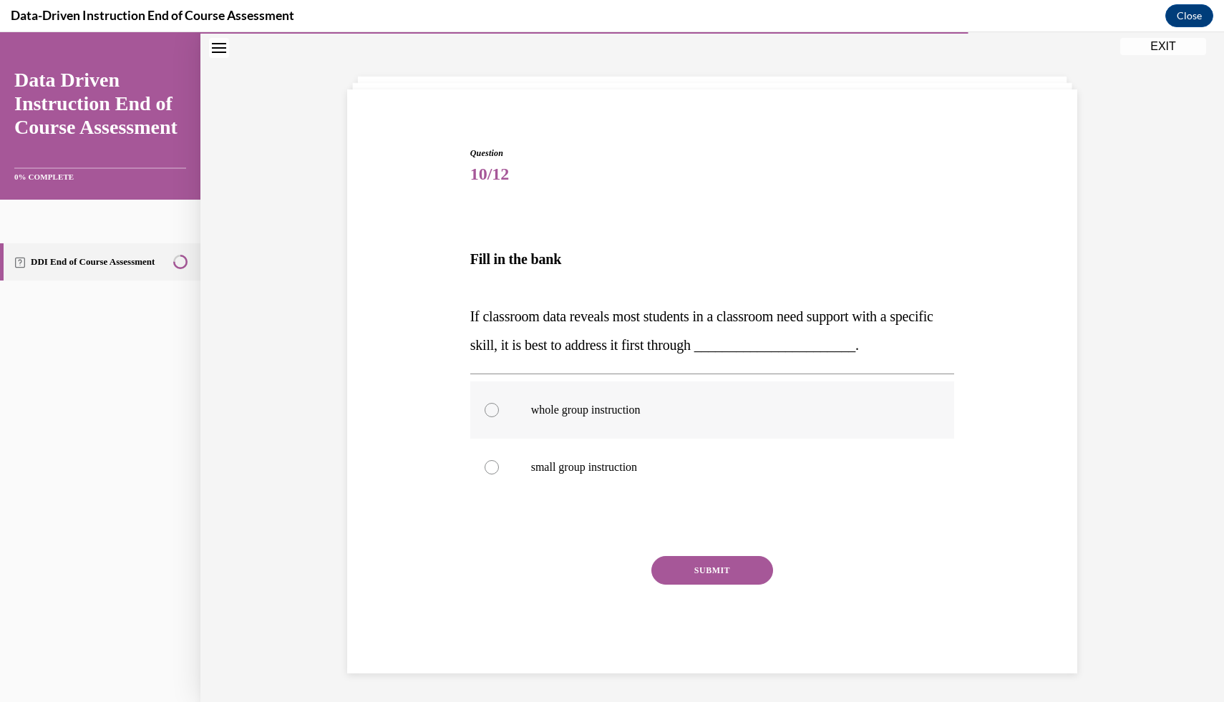
click at [641, 404] on p "whole group instruction" at bounding box center [725, 410] width 388 height 14
click at [499, 404] on input "whole group instruction" at bounding box center [492, 410] width 14 height 14
radio input "true"
click at [716, 566] on button "SUBMIT" at bounding box center [712, 570] width 122 height 29
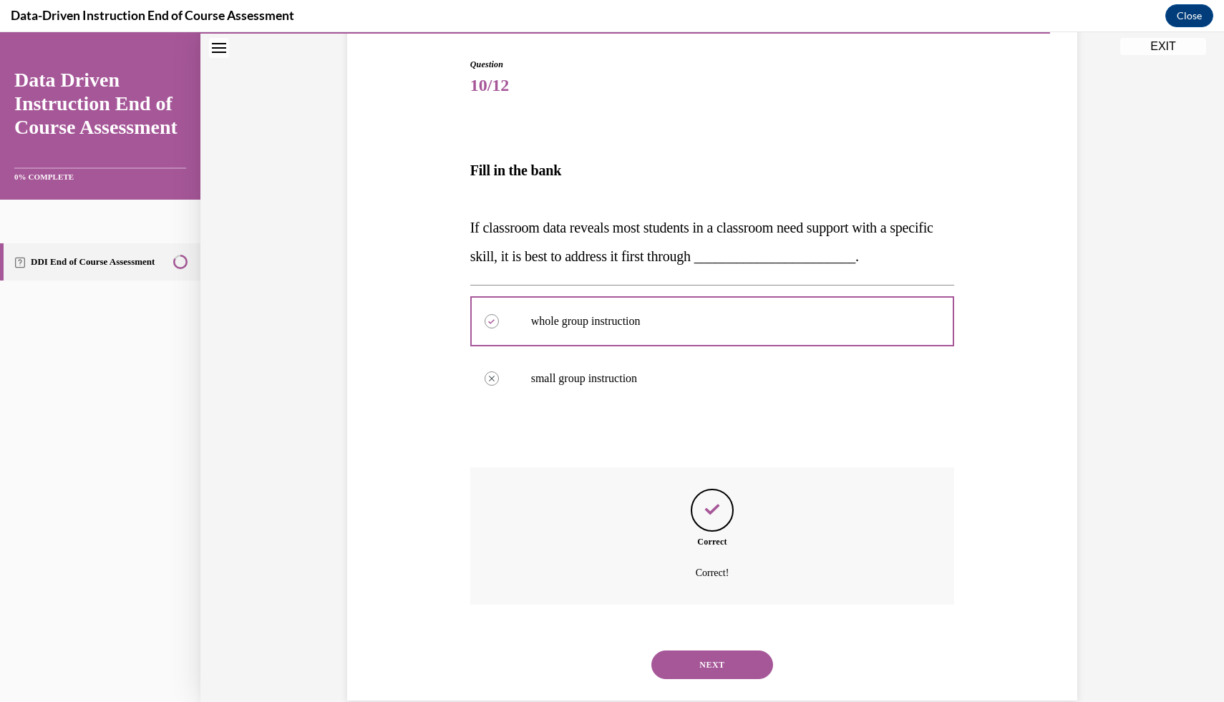
scroll to position [168, 0]
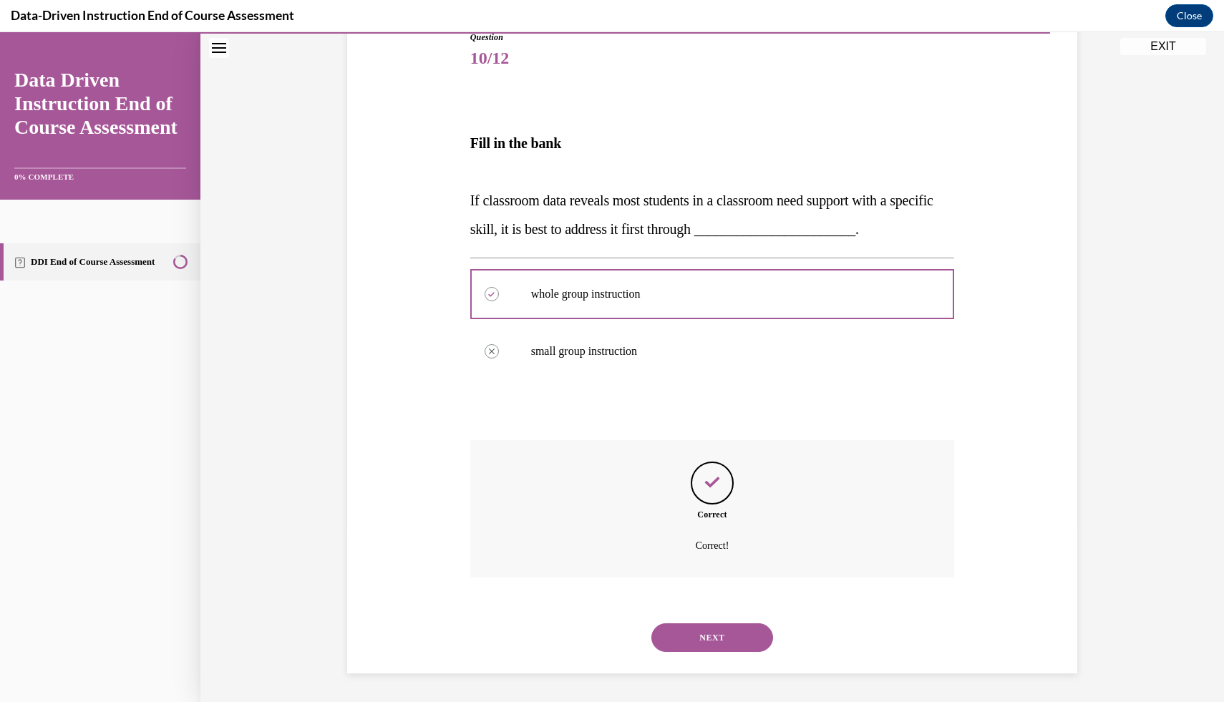
click at [701, 636] on button "NEXT" at bounding box center [712, 638] width 122 height 29
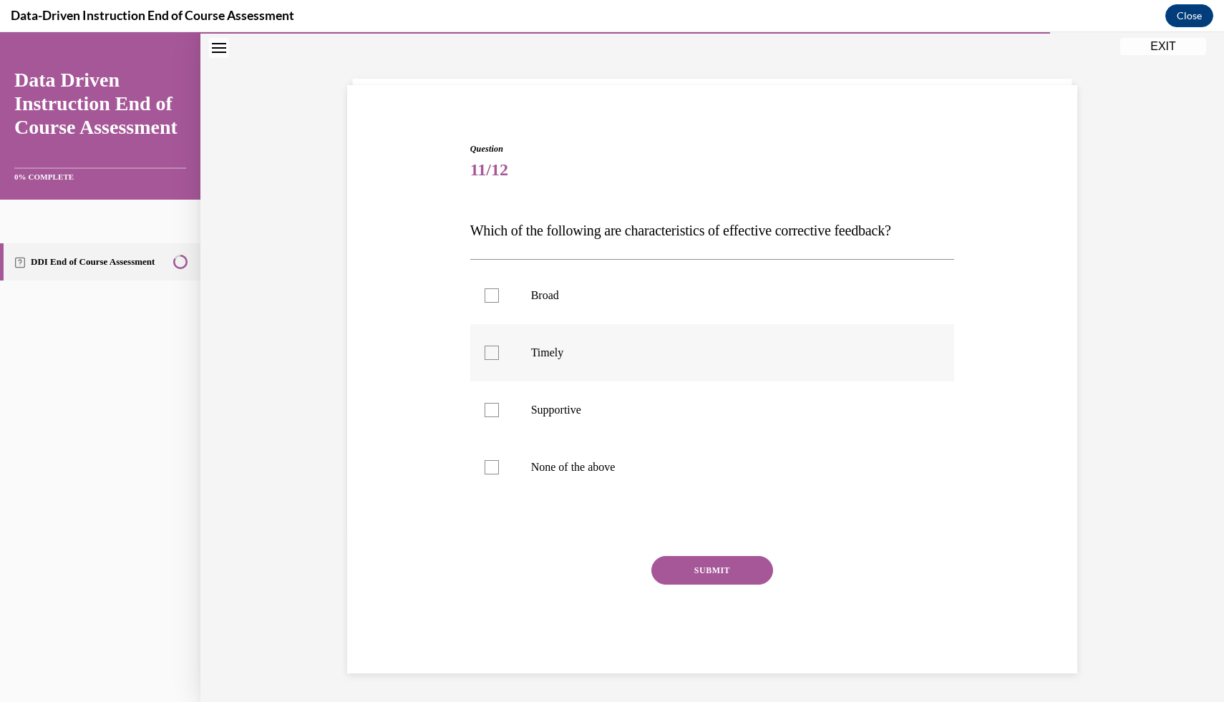
click at [497, 357] on label "Timely" at bounding box center [712, 352] width 485 height 57
click at [497, 357] on input "Timely" at bounding box center [492, 353] width 14 height 14
checkbox input "true"
drag, startPoint x: 493, startPoint y: 413, endPoint x: 524, endPoint y: 426, distance: 33.4
click at [493, 413] on label "Supportive" at bounding box center [712, 410] width 485 height 57
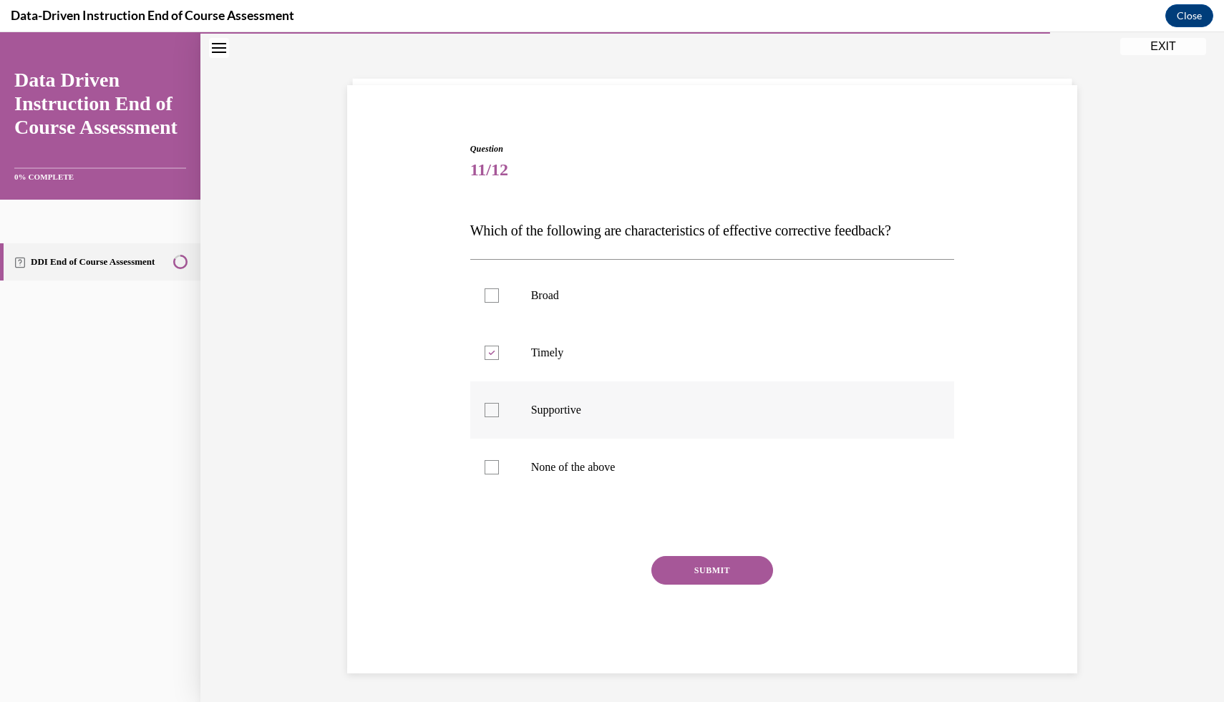
click at [493, 413] on input "Supportive" at bounding box center [492, 410] width 14 height 14
checkbox input "true"
click at [663, 568] on button "SUBMIT" at bounding box center [712, 570] width 122 height 29
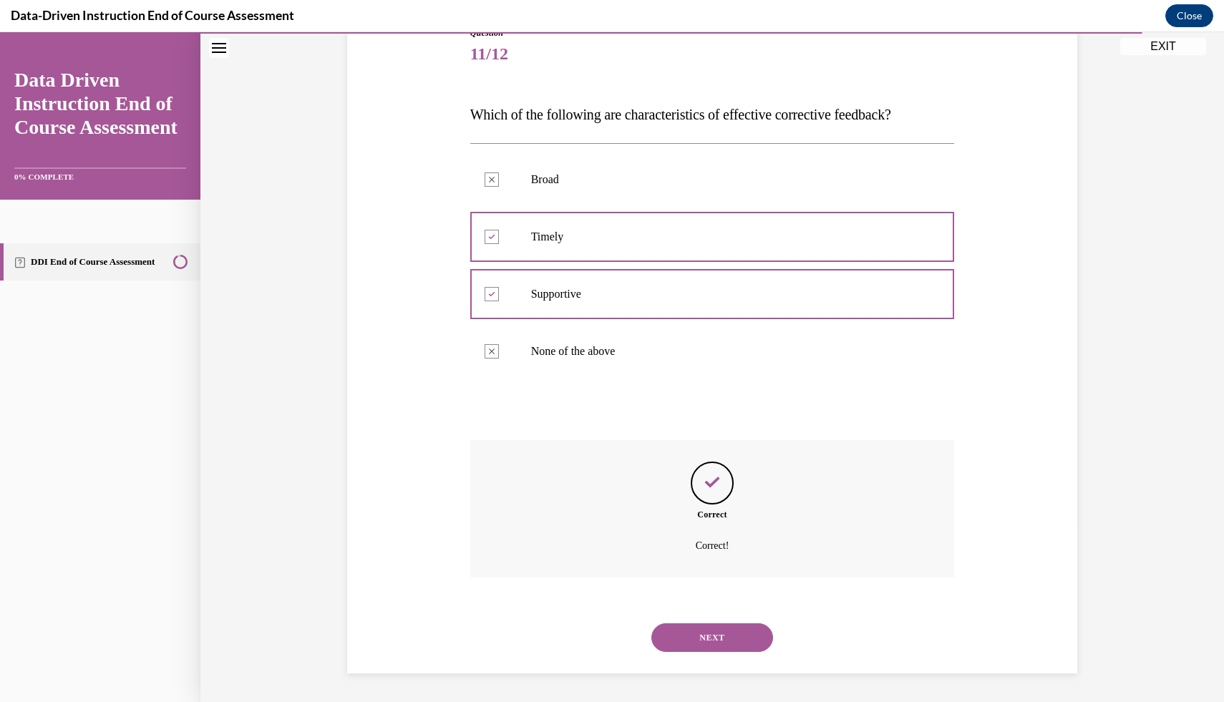
click at [720, 649] on button "NEXT" at bounding box center [712, 638] width 122 height 29
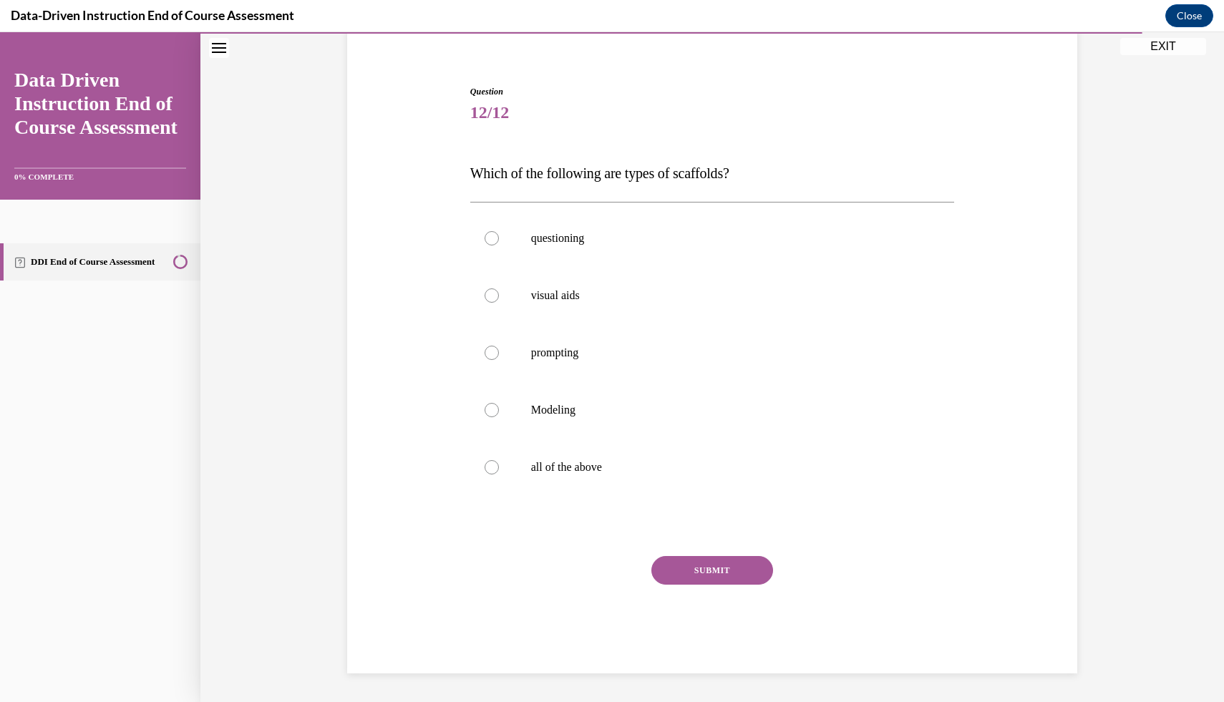
scroll to position [114, 0]
click at [571, 464] on p "all of the above" at bounding box center [725, 467] width 388 height 14
click at [499, 464] on input "all of the above" at bounding box center [492, 467] width 14 height 14
radio input "true"
click at [719, 574] on button "SUBMIT" at bounding box center [712, 570] width 122 height 29
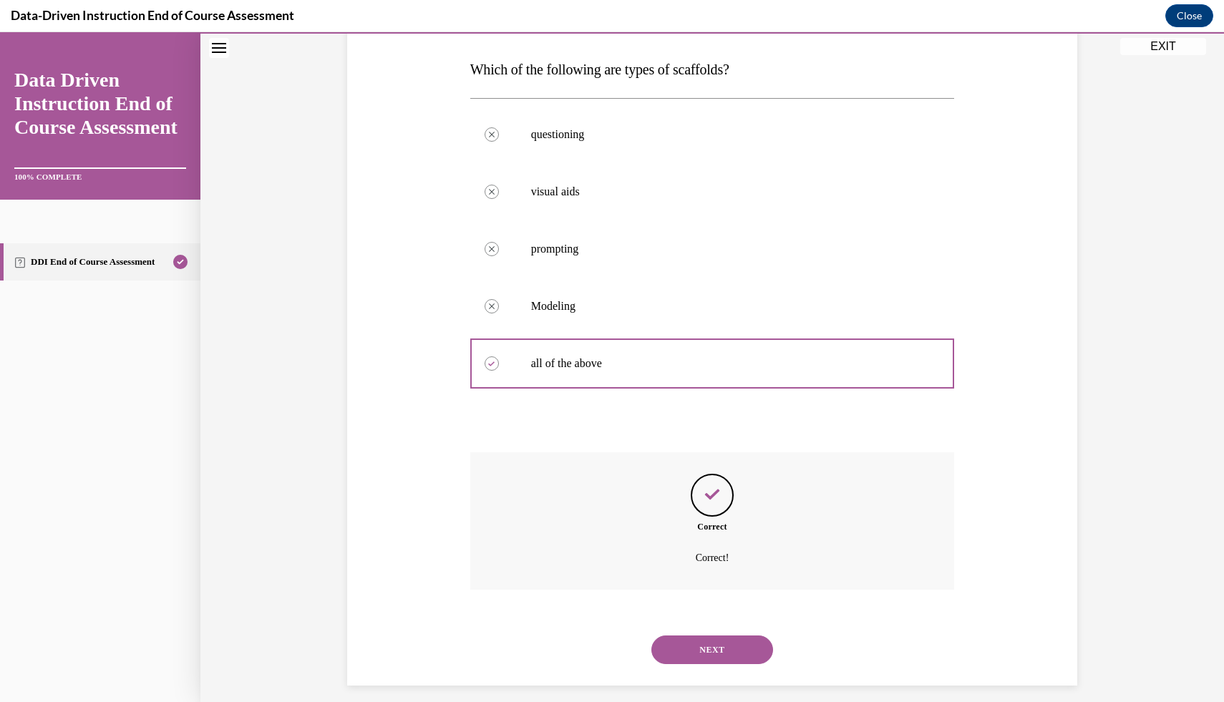
scroll to position [230, 0]
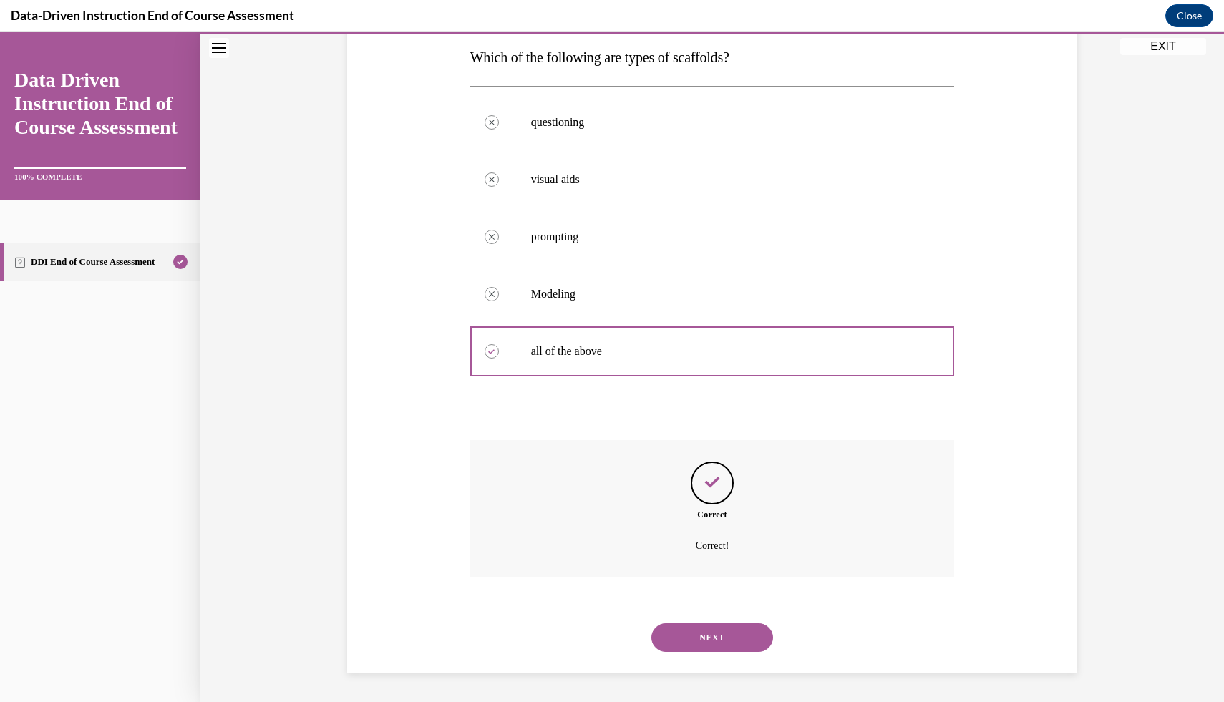
click at [737, 636] on button "NEXT" at bounding box center [712, 638] width 122 height 29
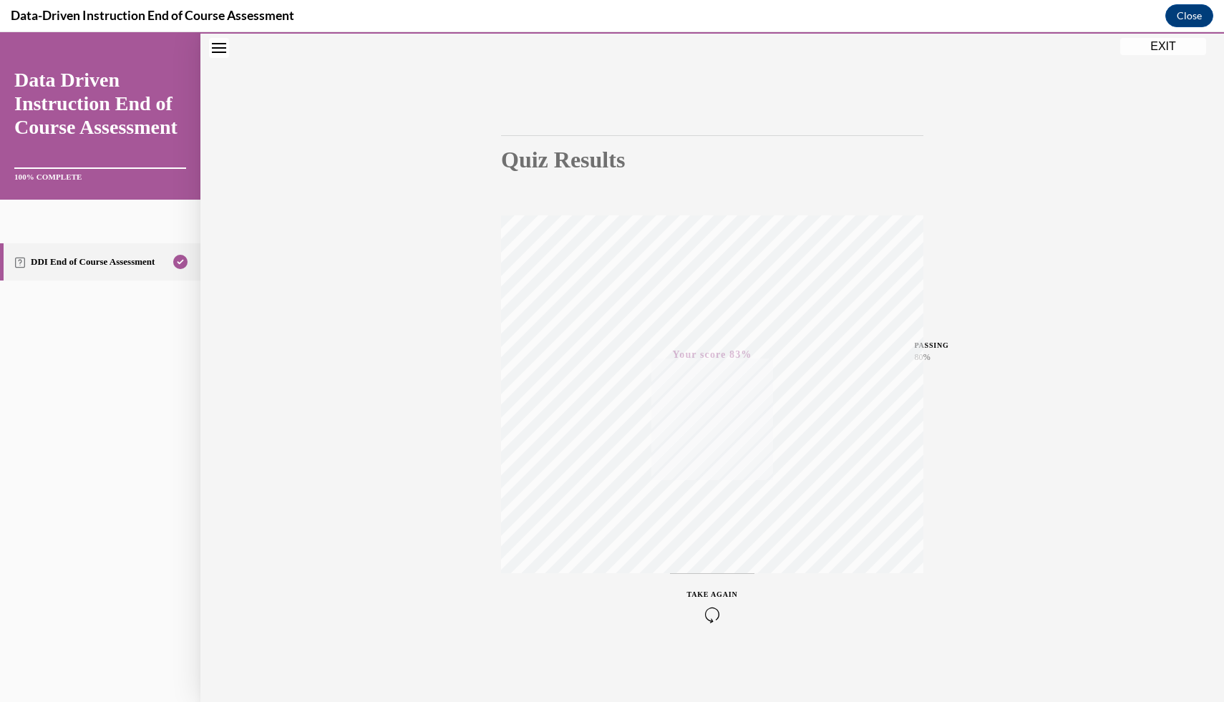
click at [1155, 52] on button "EXIT" at bounding box center [1163, 46] width 86 height 17
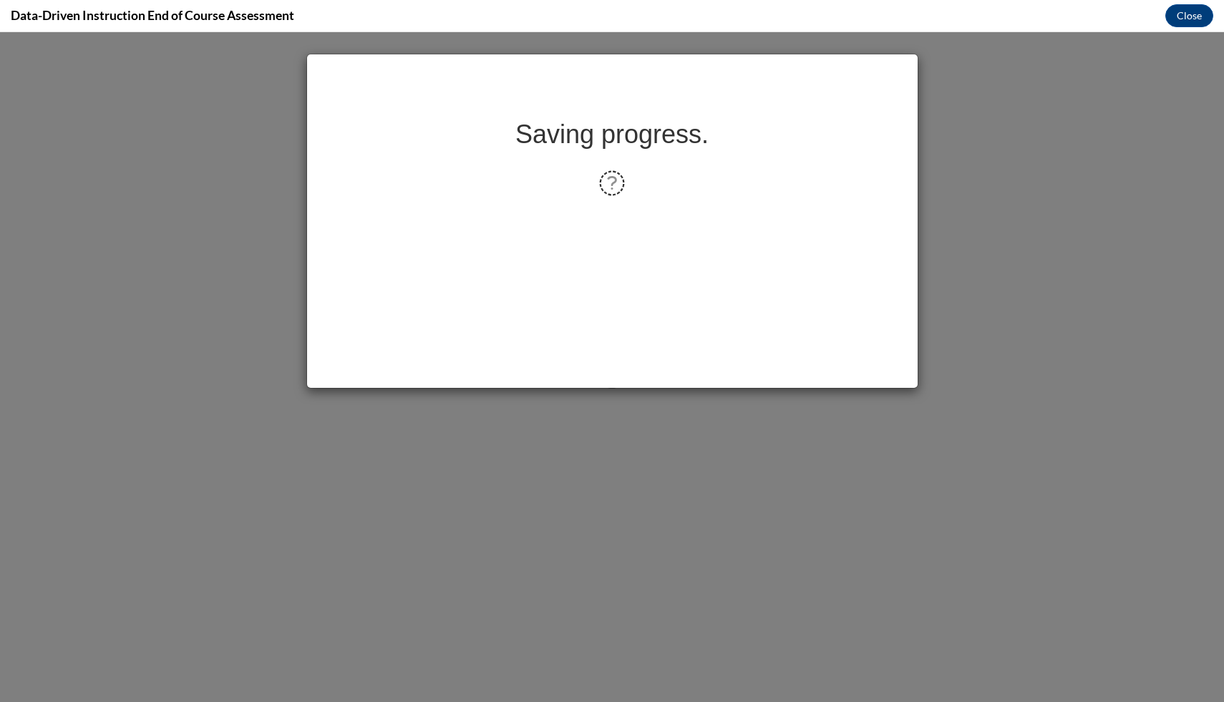
scroll to position [0, 0]
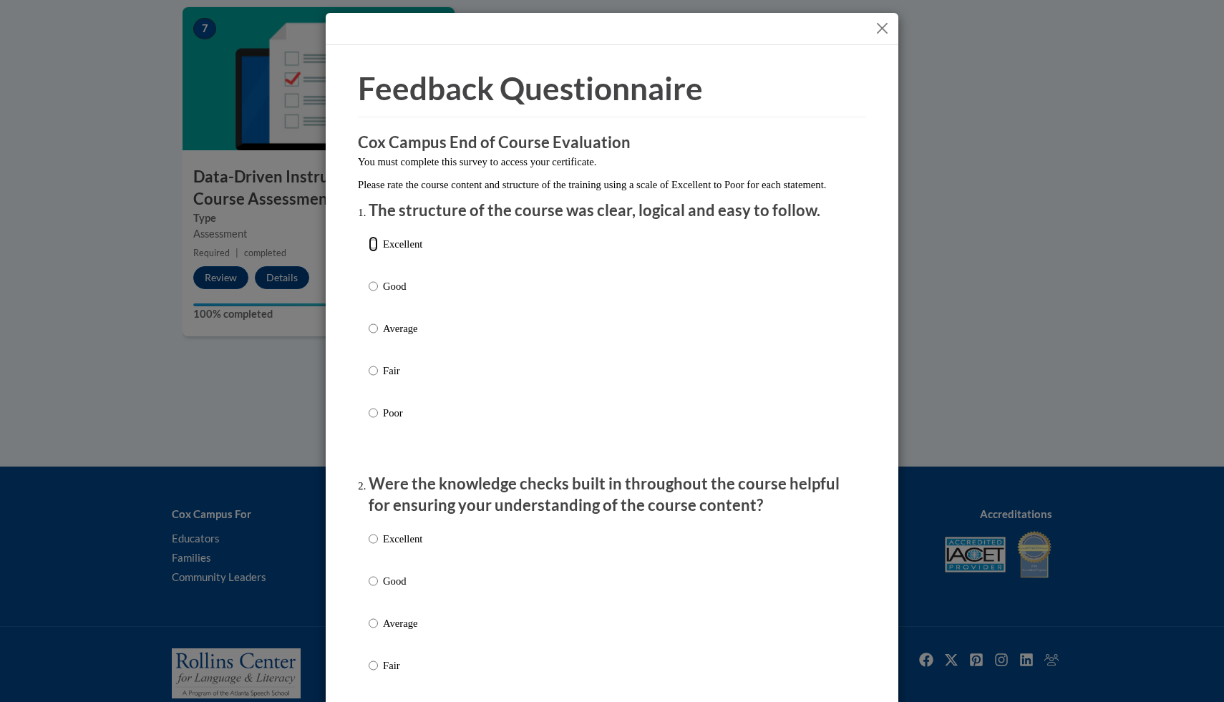
click at [372, 252] on input "Excellent" at bounding box center [373, 244] width 9 height 16
radio input "true"
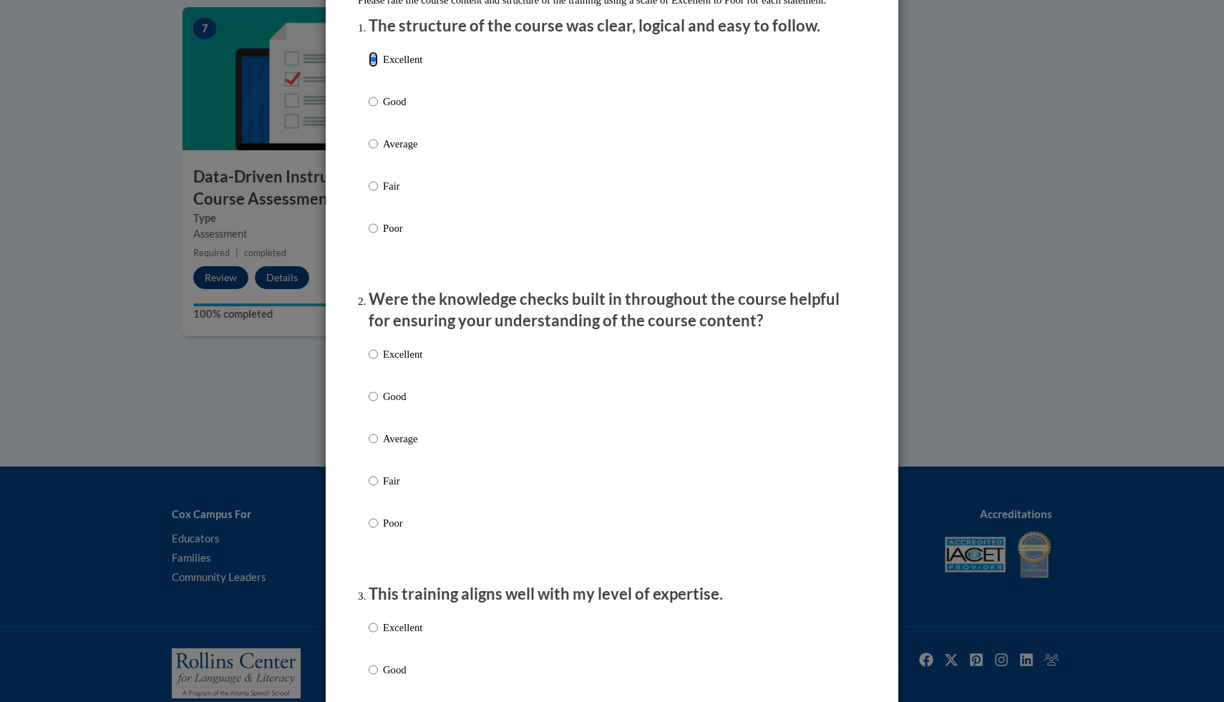
scroll to position [186, 0]
click at [374, 368] on label "Excellent" at bounding box center [396, 364] width 54 height 39
click at [374, 361] on input "Excellent" at bounding box center [373, 353] width 9 height 16
radio input "true"
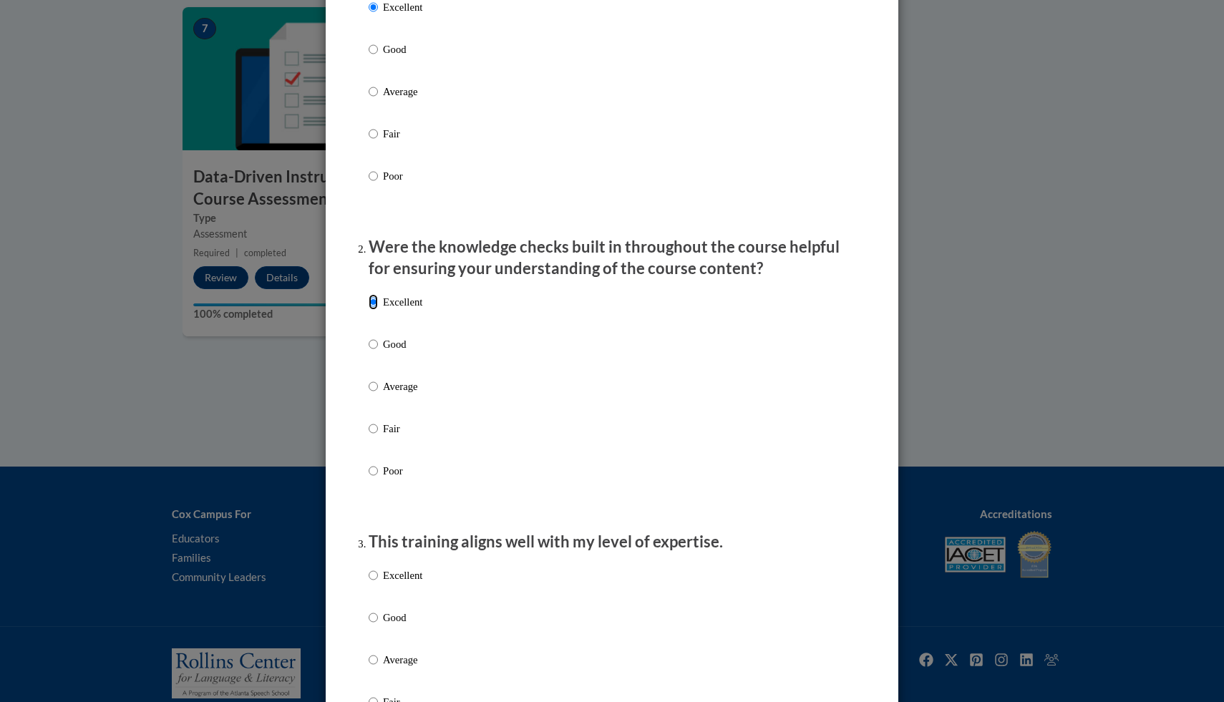
scroll to position [426, 0]
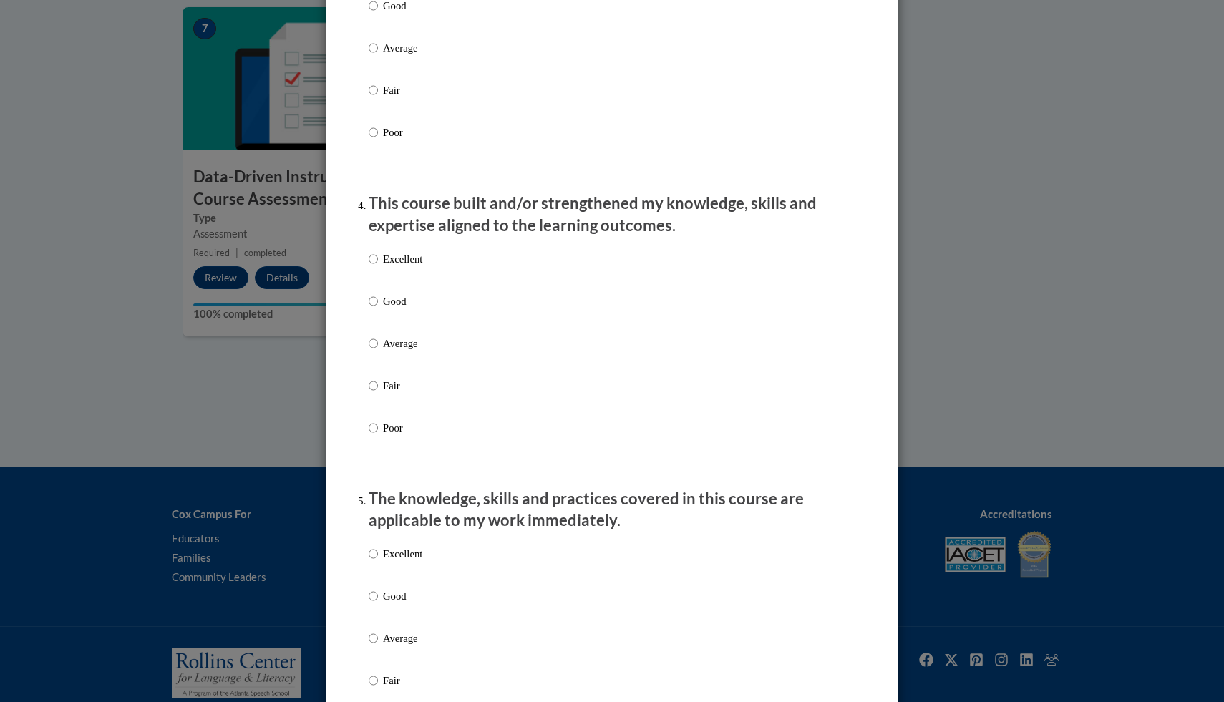
scroll to position [692, 0]
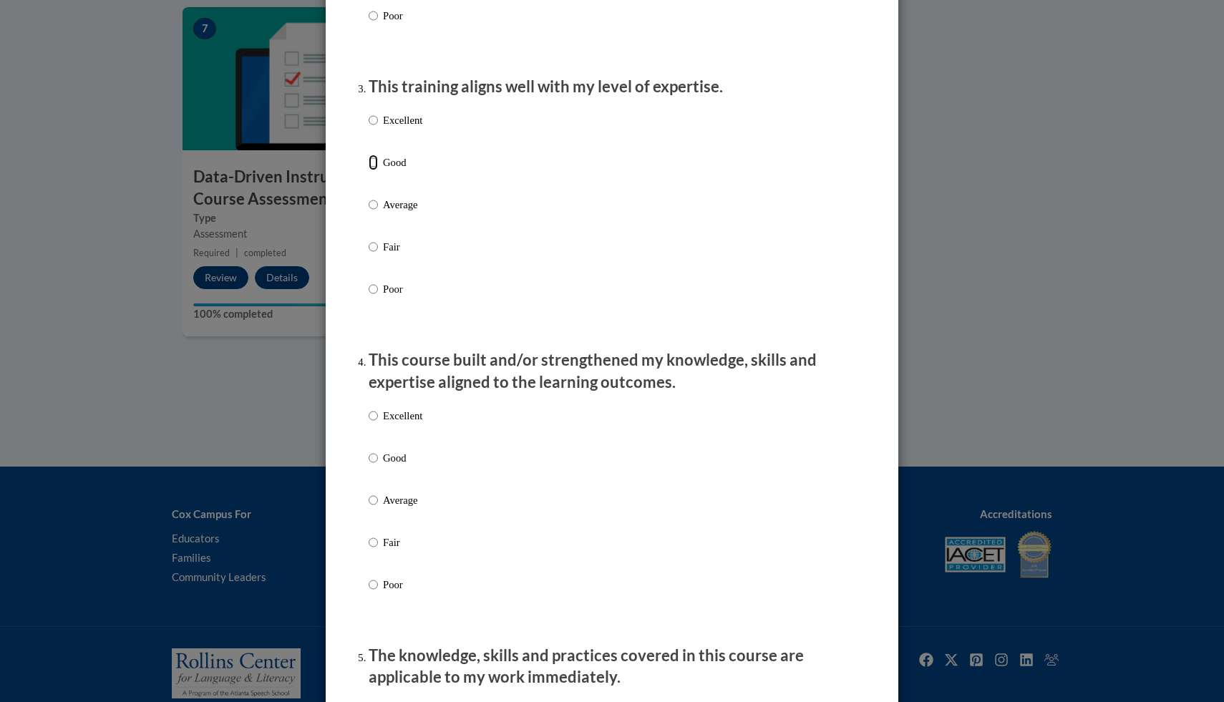
click at [369, 170] on input "Good" at bounding box center [373, 163] width 9 height 16
radio input "true"
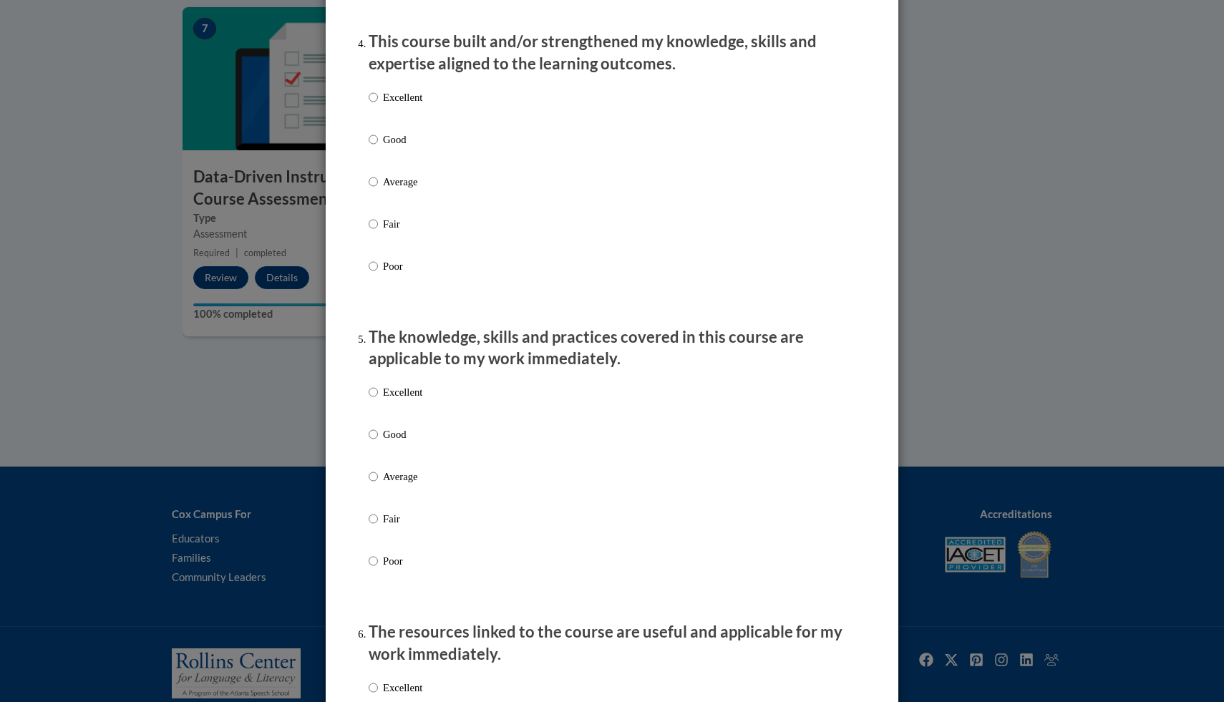
scroll to position [946, 0]
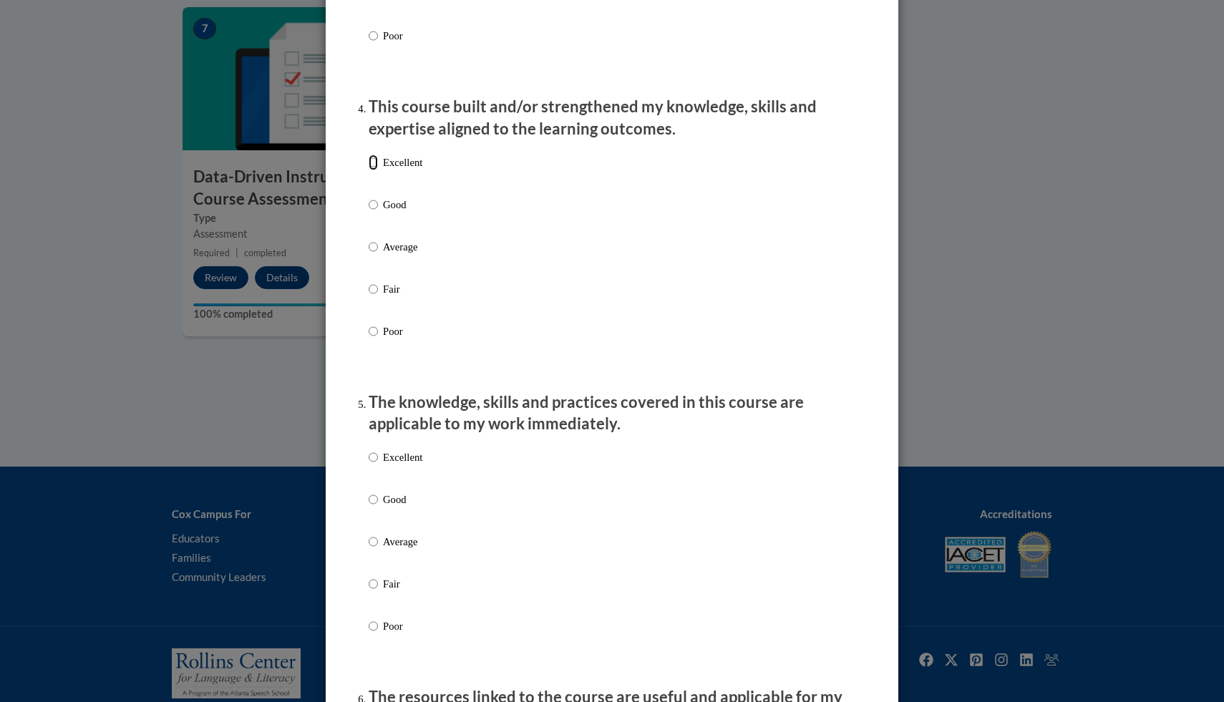
click at [369, 170] on input "Excellent" at bounding box center [373, 163] width 9 height 16
radio input "true"
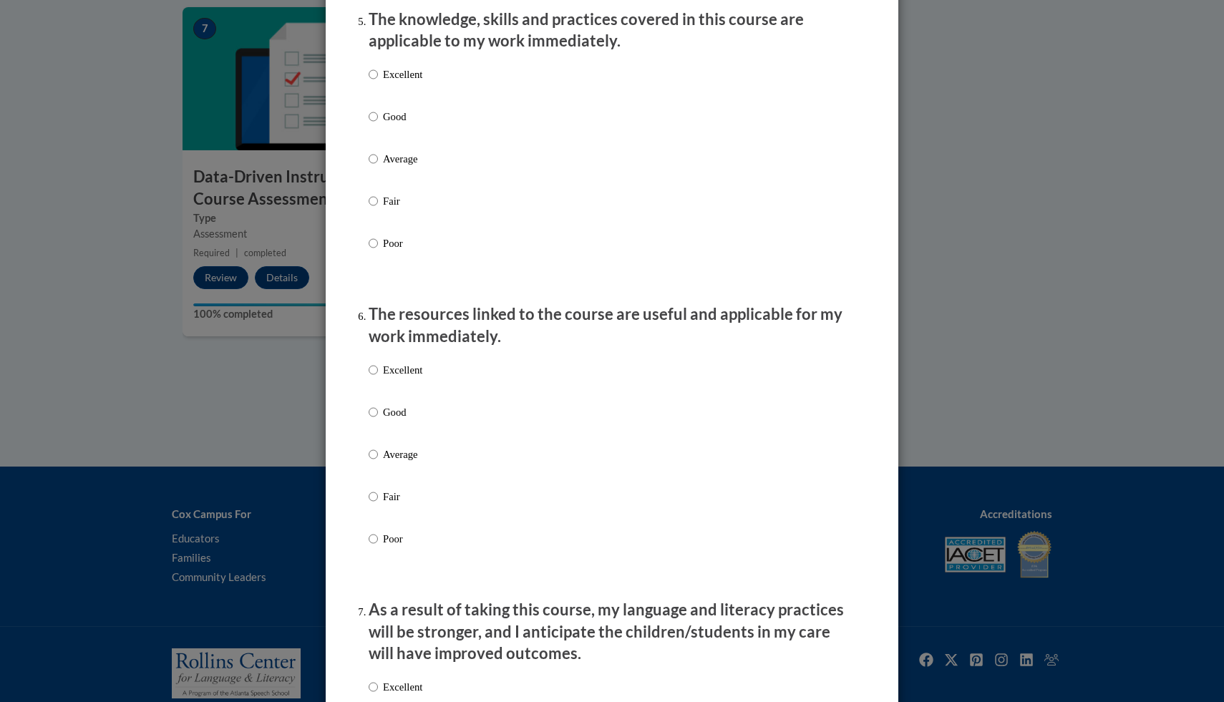
scroll to position [1112, 0]
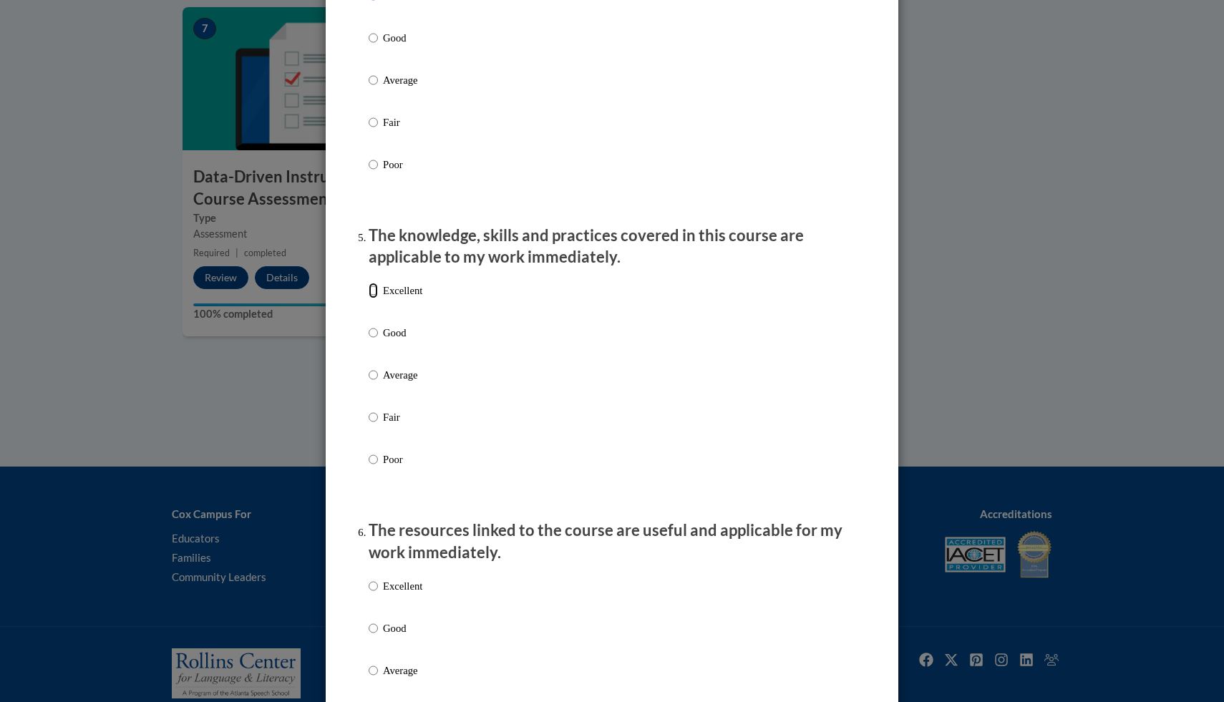
click at [369, 299] on input "Excellent" at bounding box center [373, 291] width 9 height 16
radio input "true"
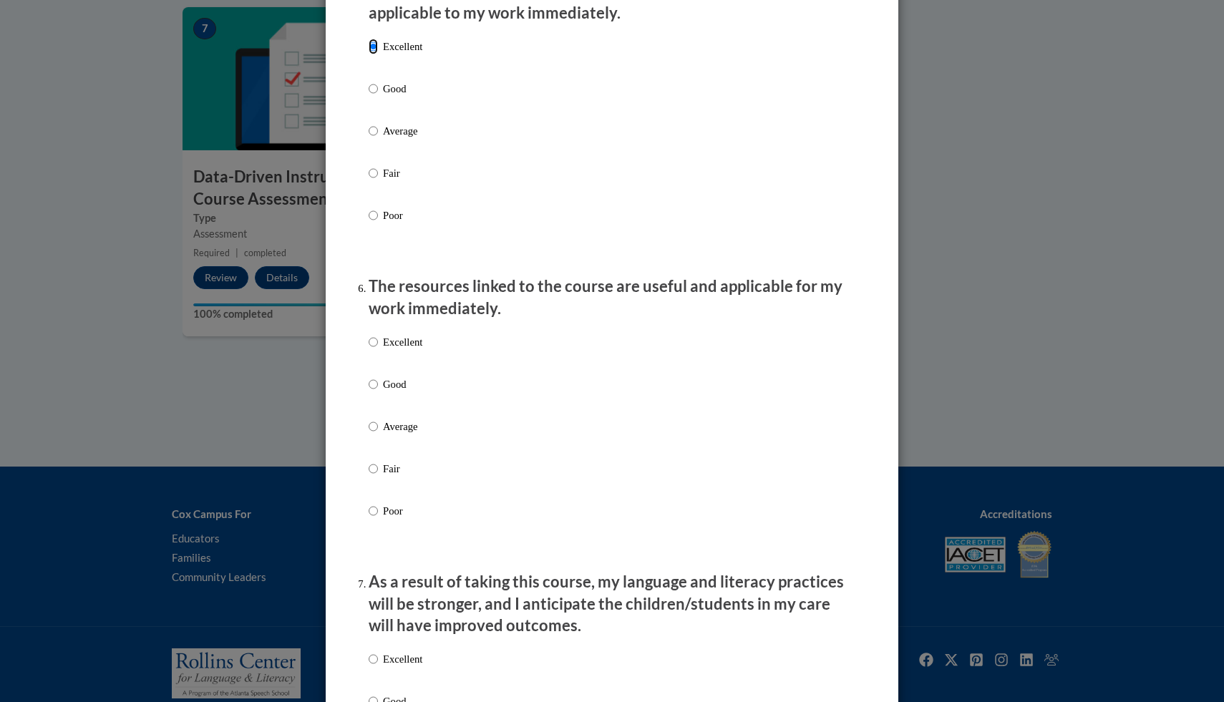
scroll to position [1460, 0]
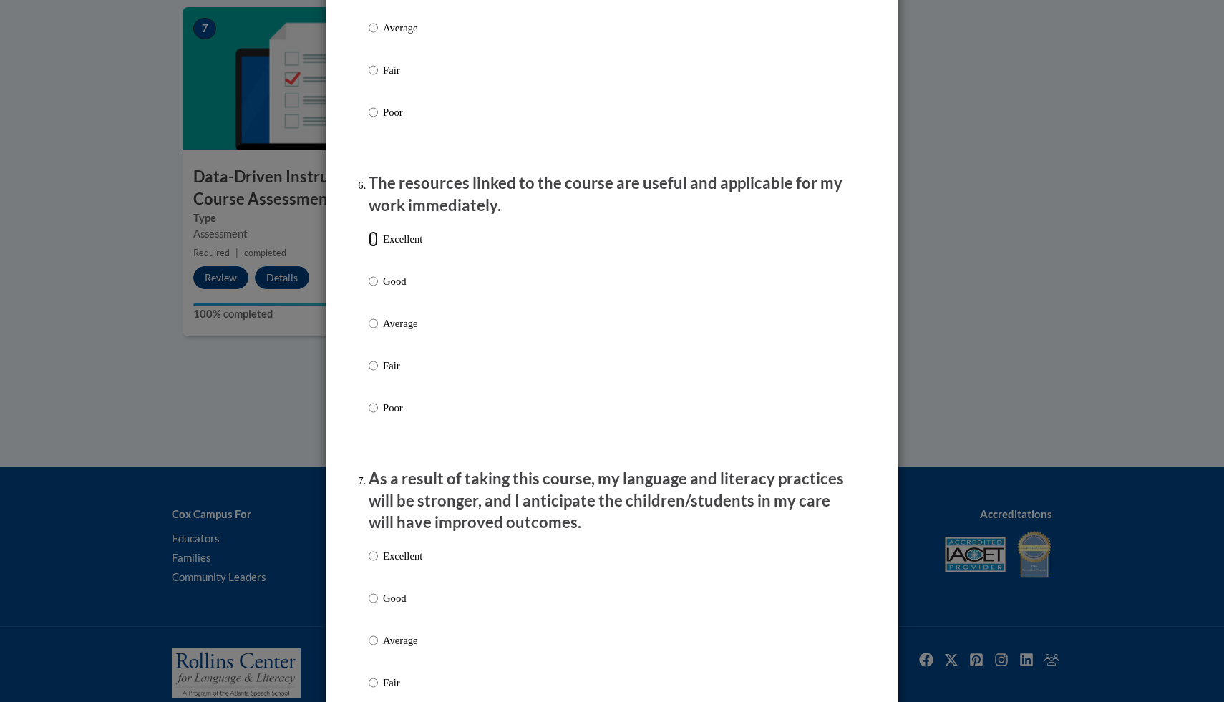
click at [369, 247] on input "Excellent" at bounding box center [373, 239] width 9 height 16
radio input "true"
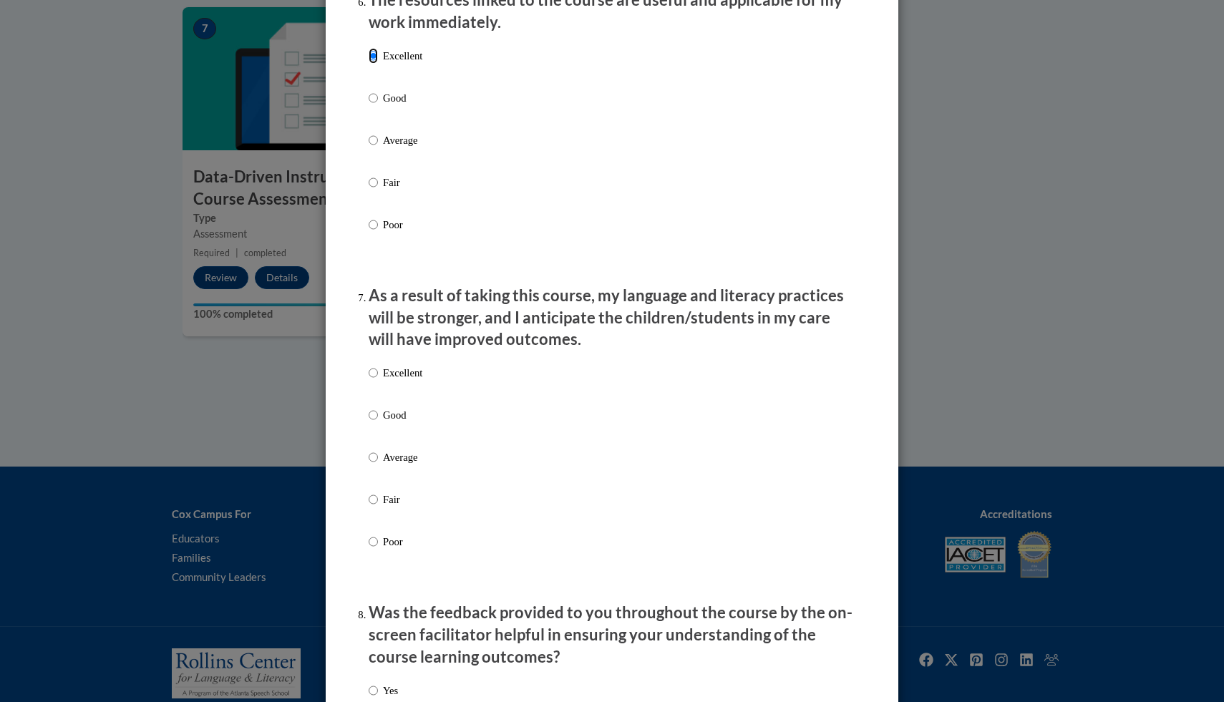
scroll to position [1649, 0]
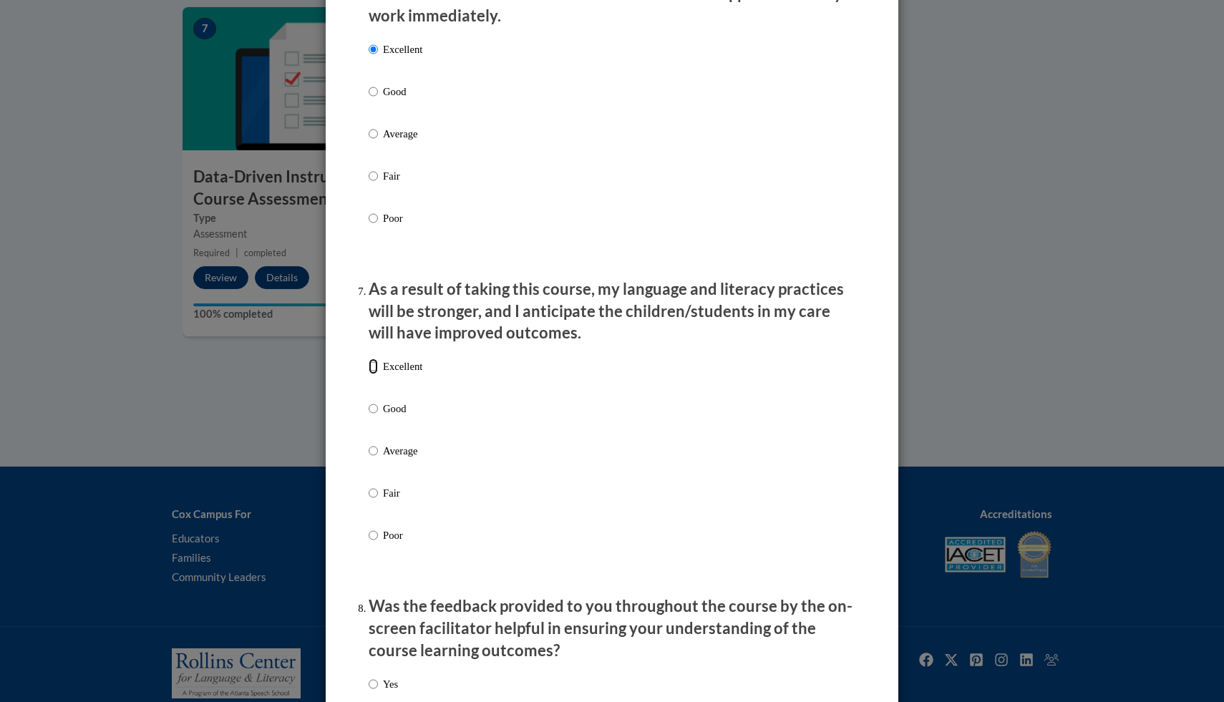
click at [372, 374] on input "Excellent" at bounding box center [373, 367] width 9 height 16
radio input "true"
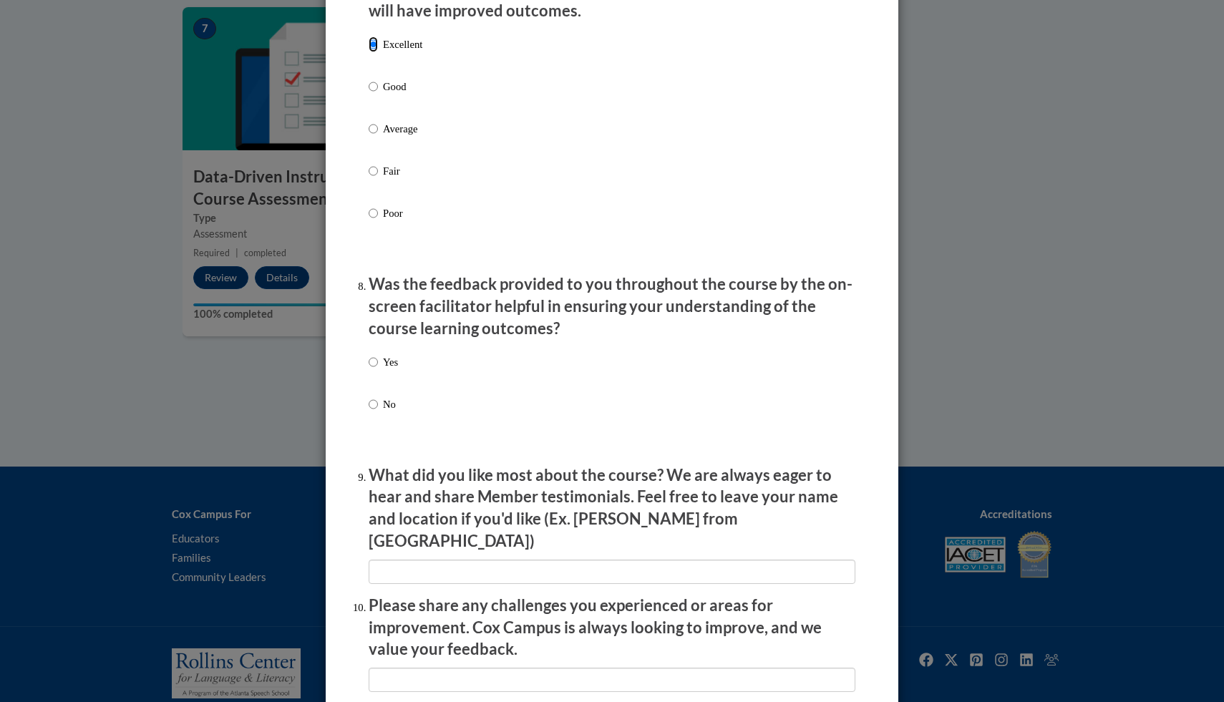
scroll to position [1978, 0]
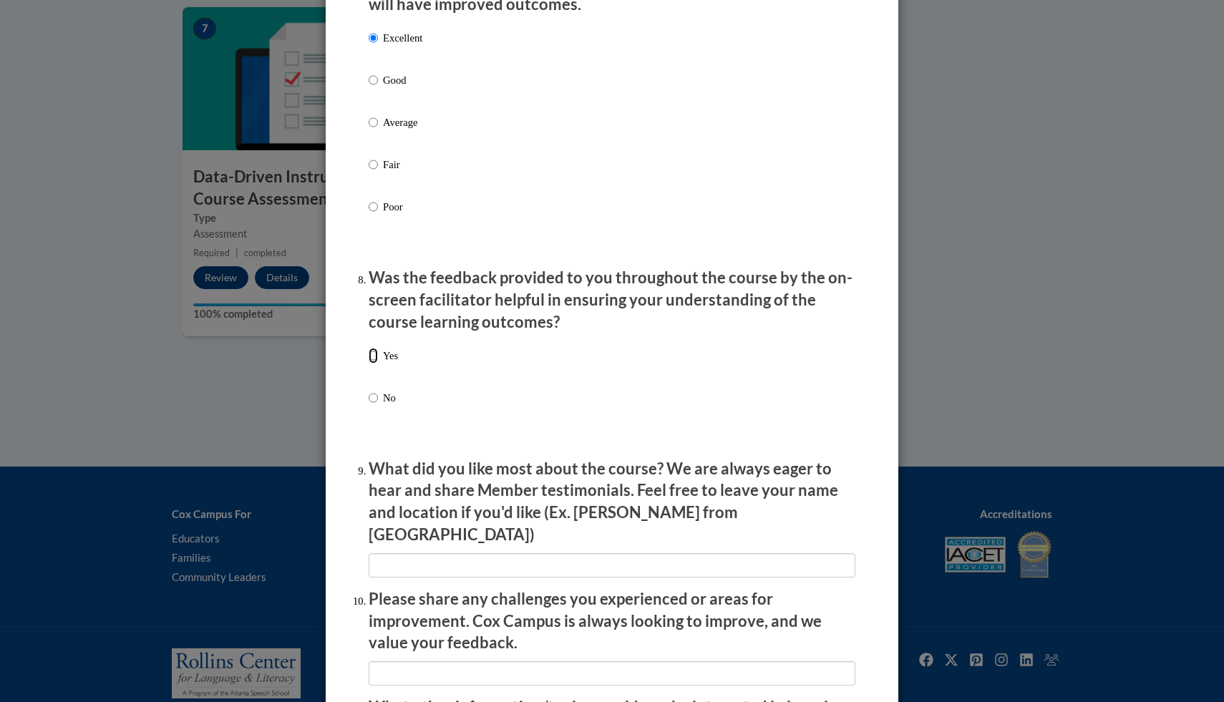
click at [369, 364] on input "Yes" at bounding box center [373, 356] width 9 height 16
radio input "true"
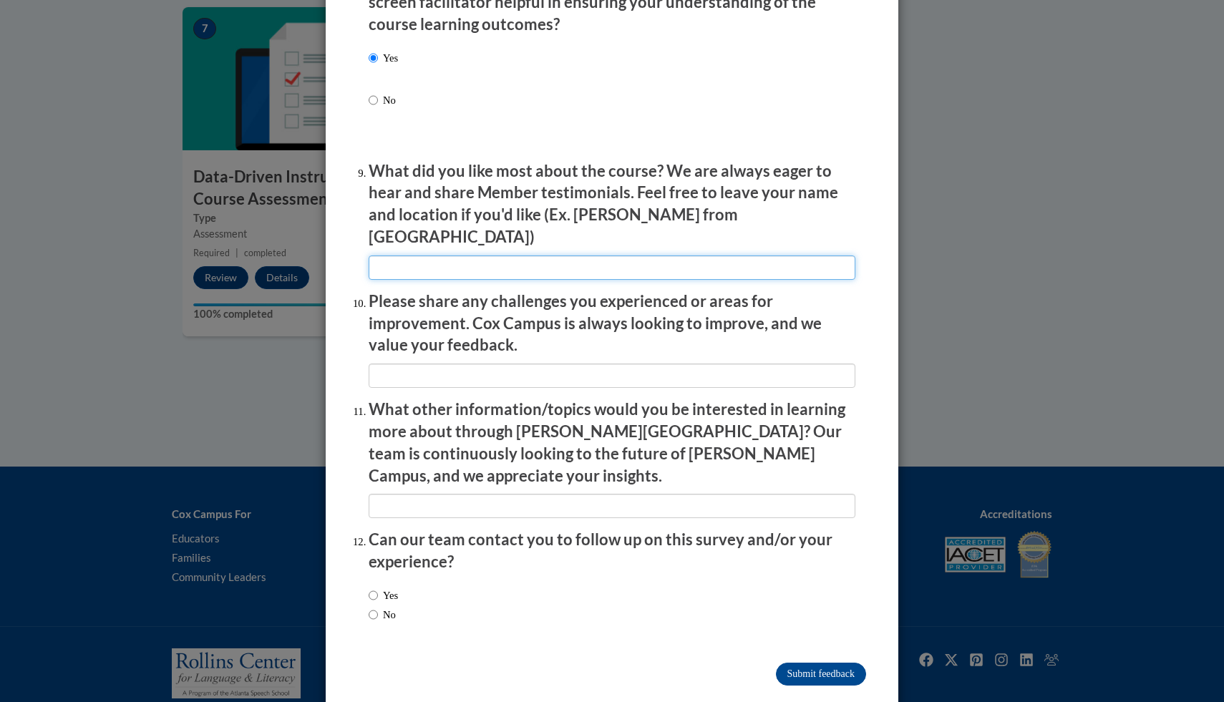
click at [480, 270] on input "textbox" at bounding box center [612, 268] width 487 height 24
type input "V"
type input "Applicable to my job now."
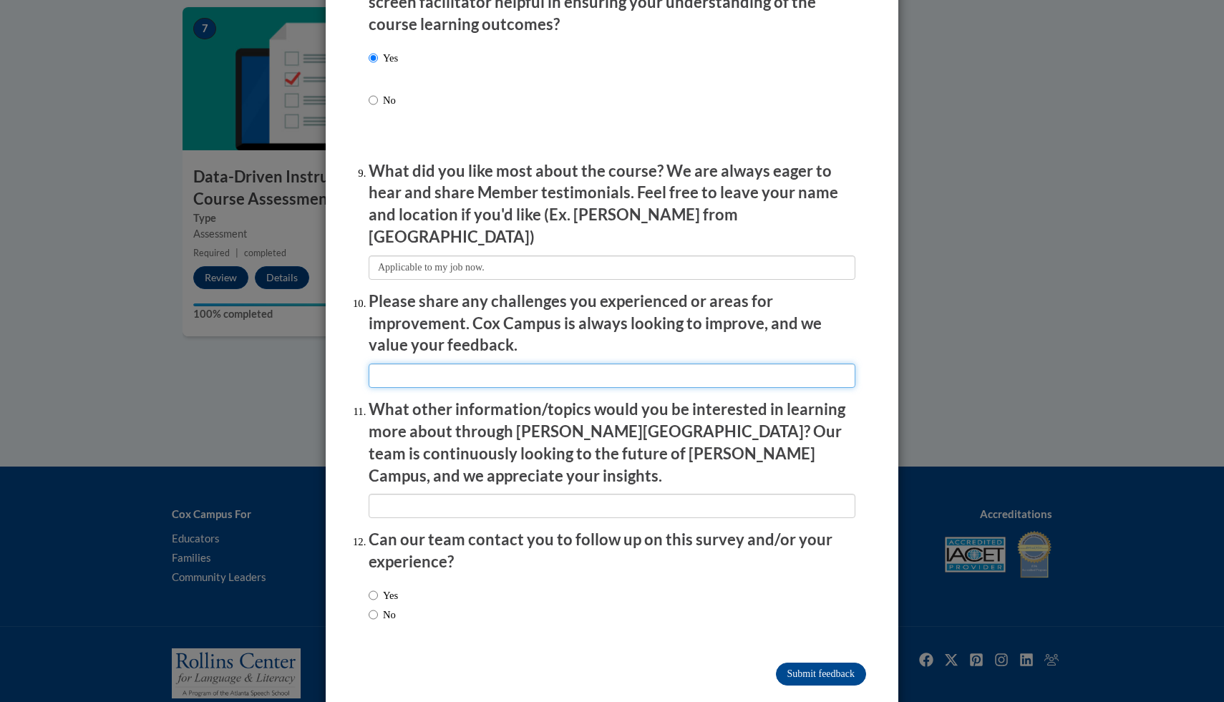
click at [431, 364] on input "textbox" at bounding box center [612, 376] width 487 height 24
type input "S"
type input "Some of the suggestions for assessments and small groups is not available at my…"
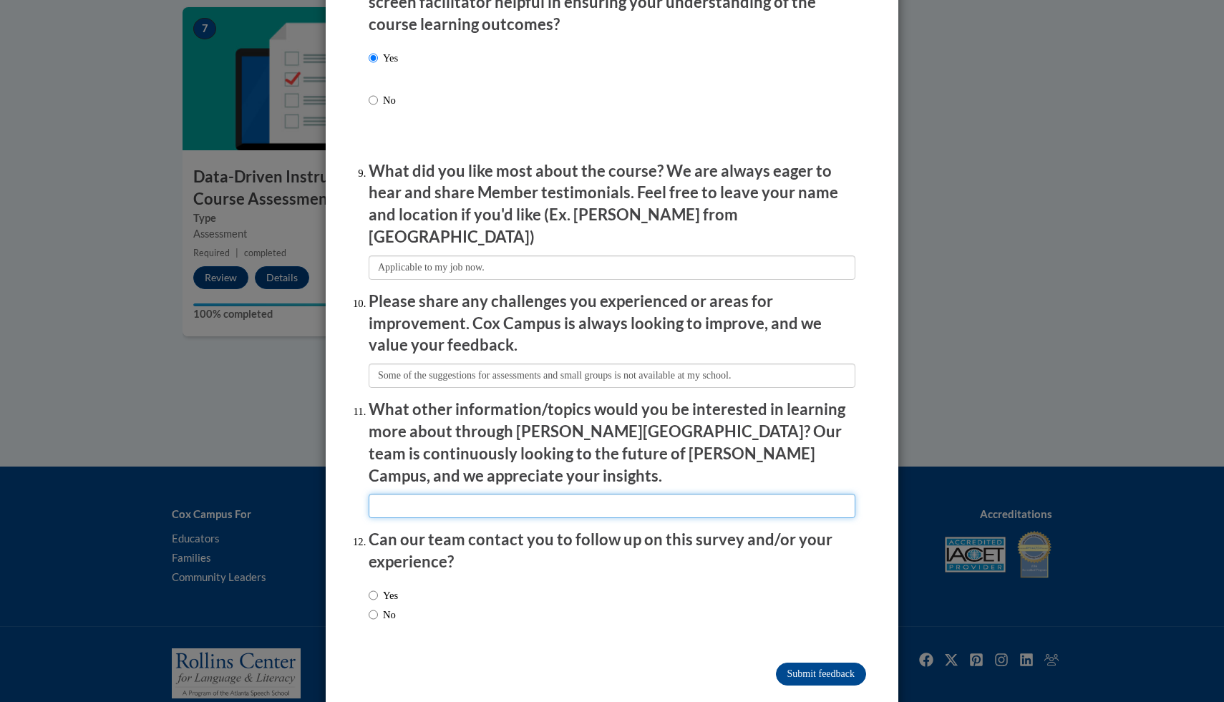
click at [430, 494] on input "textbox" at bounding box center [612, 506] width 487 height 24
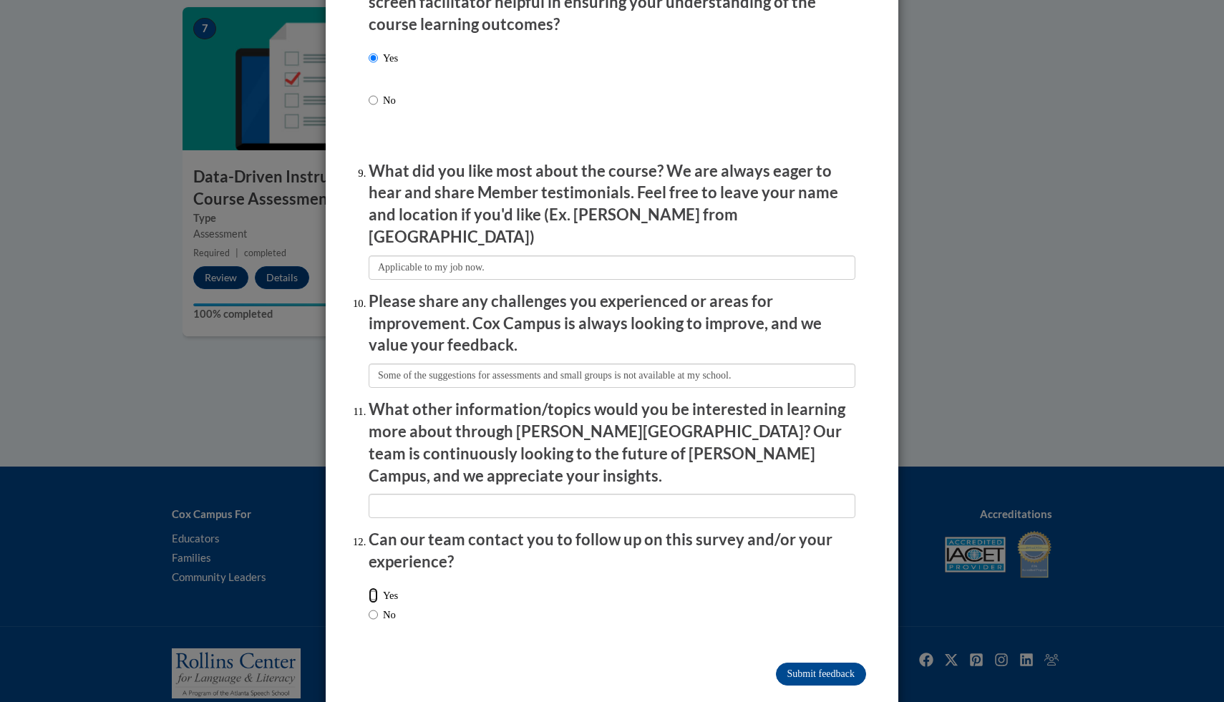
click at [369, 588] on input "Yes" at bounding box center [373, 596] width 9 height 16
radio input "true"
click at [817, 663] on input "Submit feedback" at bounding box center [821, 674] width 90 height 23
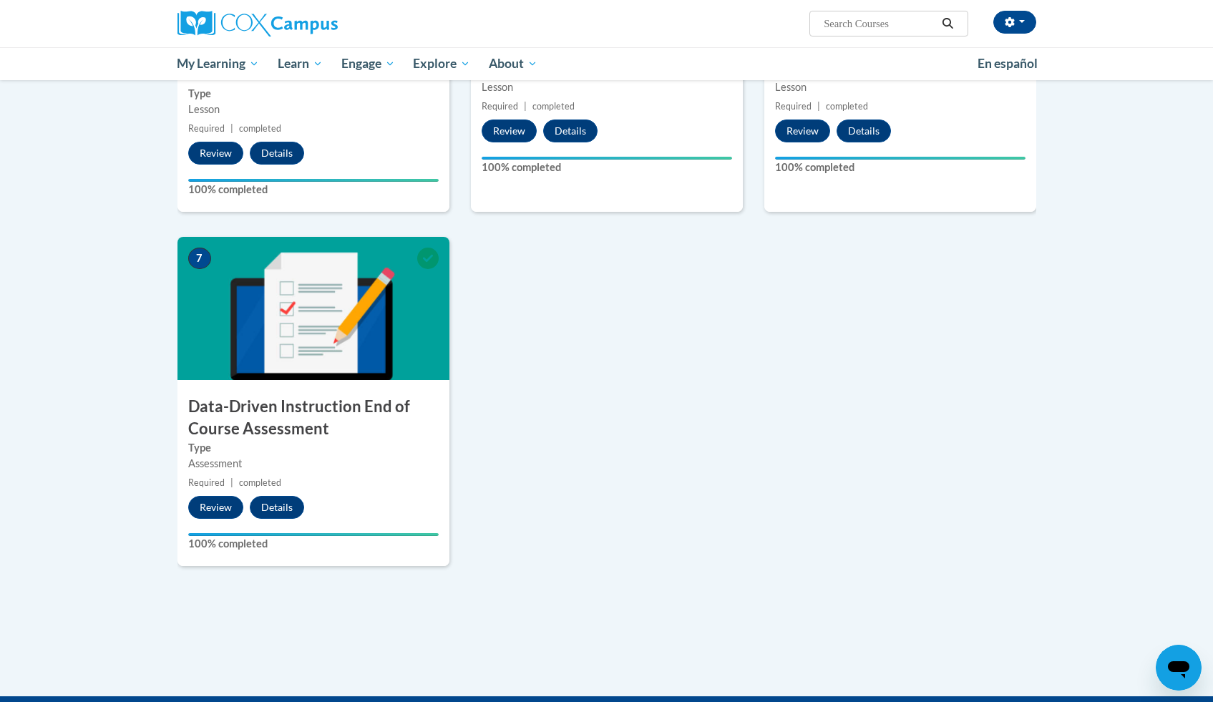
scroll to position [374, 0]
